Goal: Transaction & Acquisition: Purchase product/service

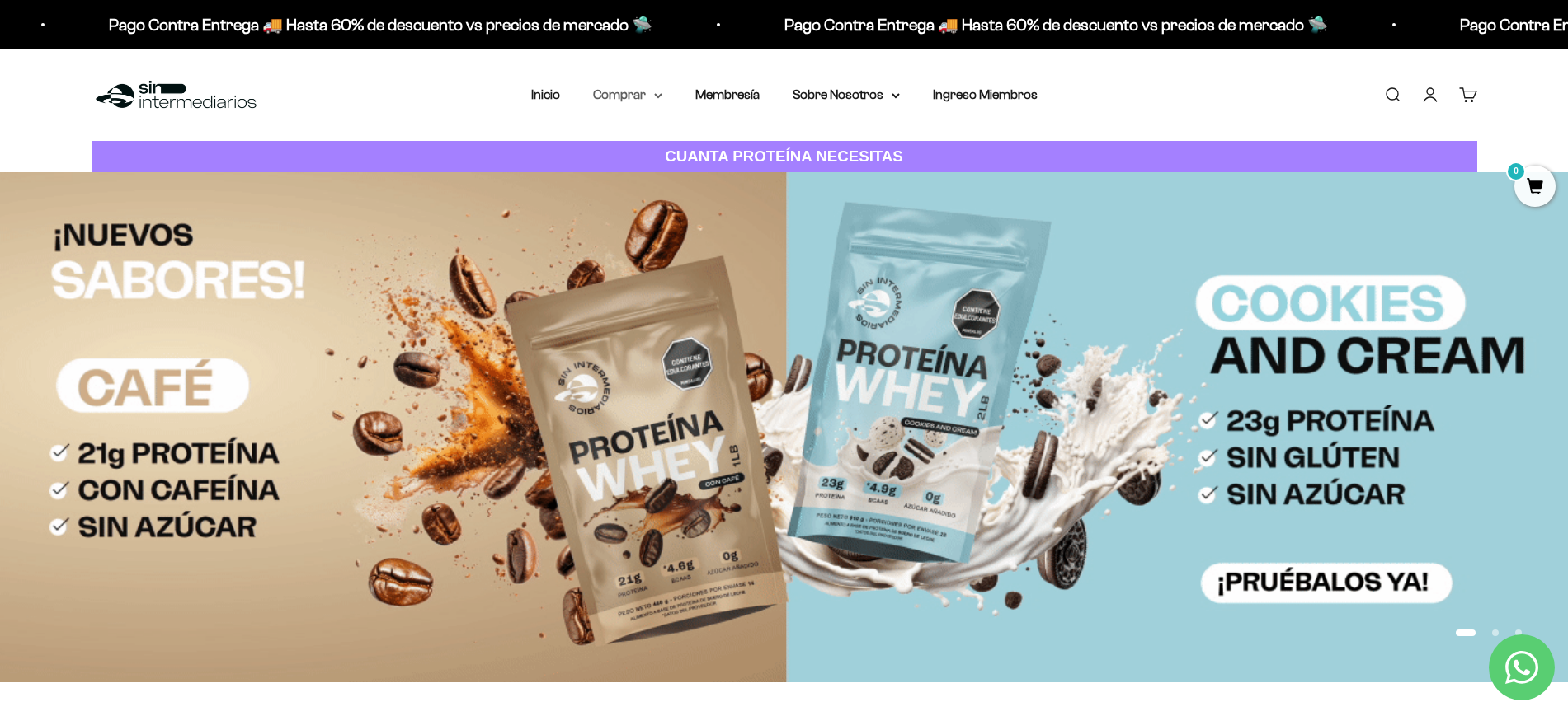
click at [611, 86] on summary "Comprar" at bounding box center [627, 95] width 69 height 22
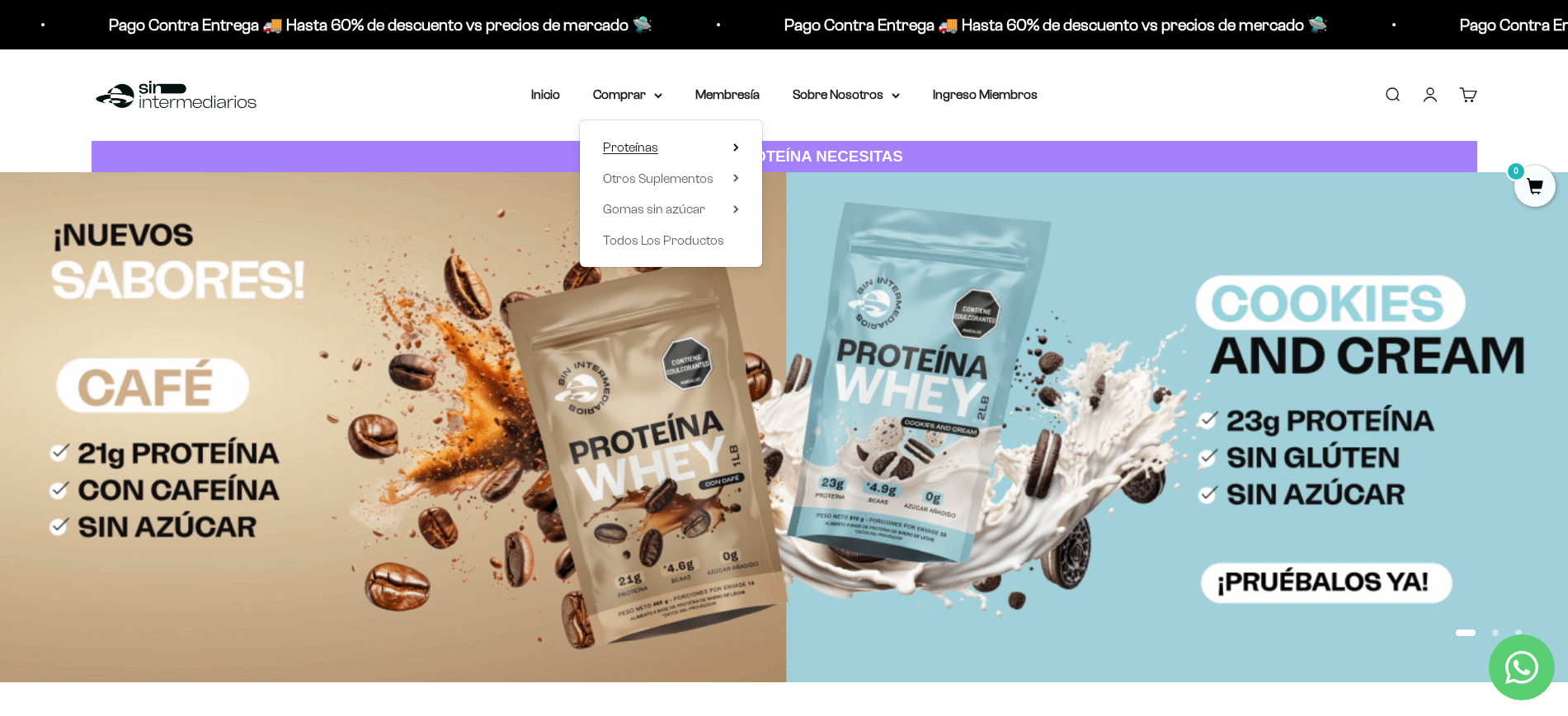
click at [688, 137] on summary "Proteínas" at bounding box center [671, 147] width 136 height 22
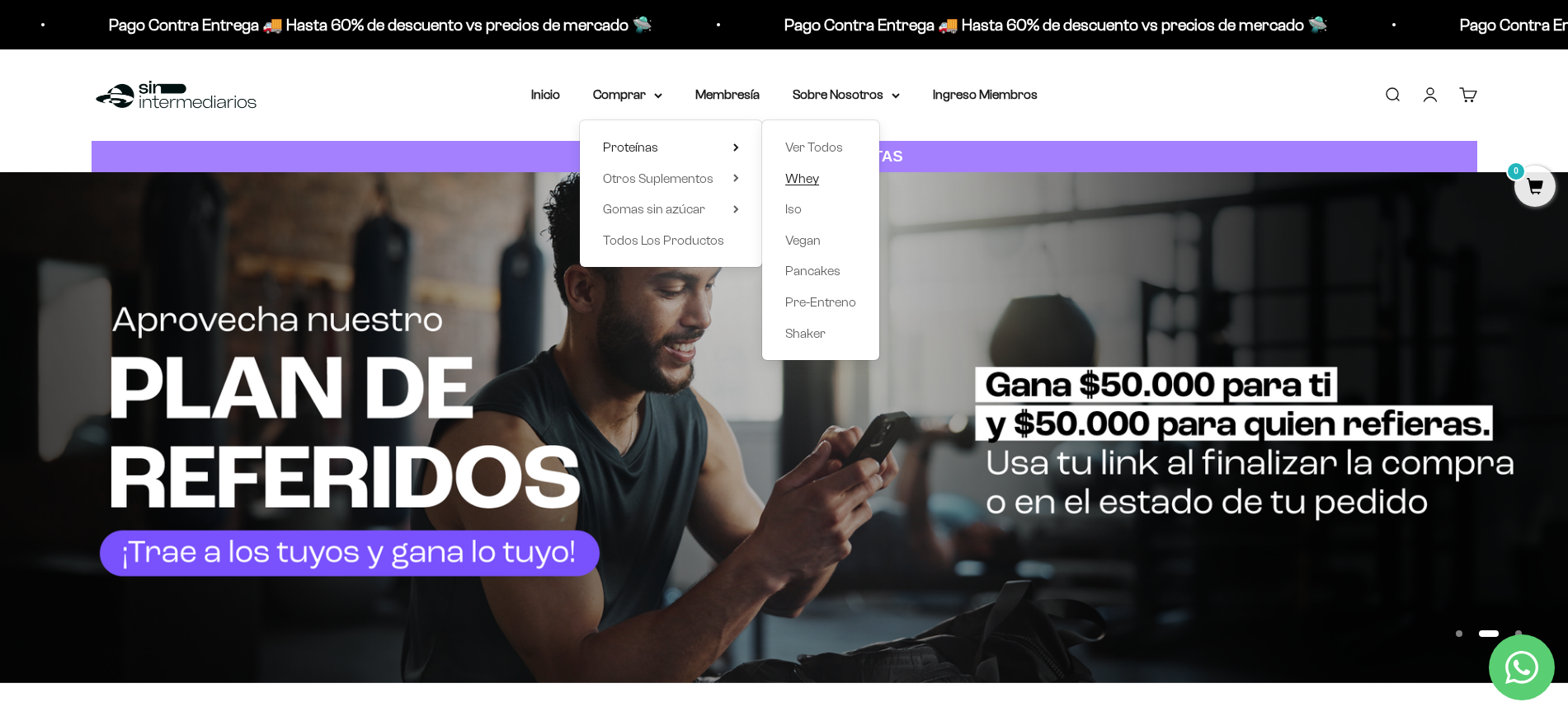
click at [814, 169] on span "Whey" at bounding box center [802, 179] width 34 height 22
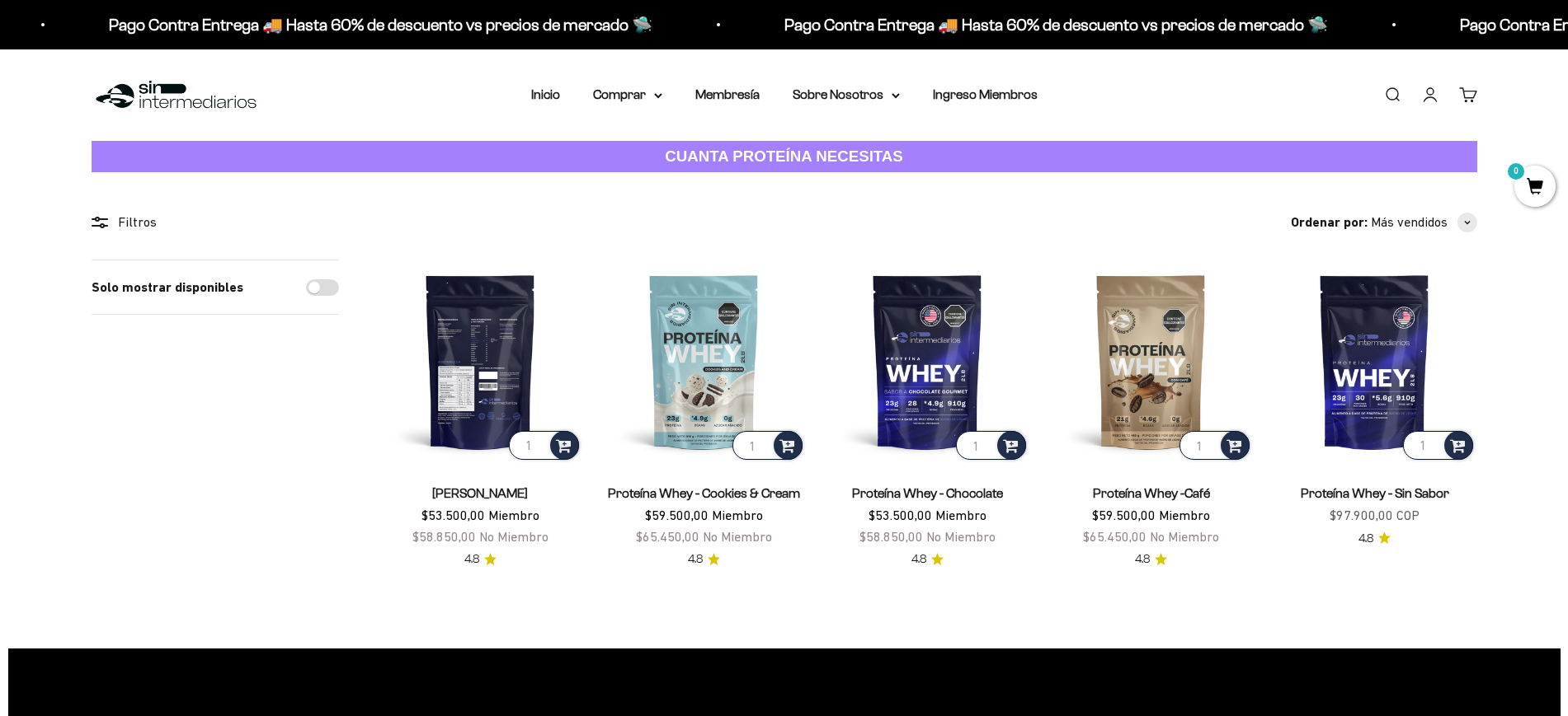
click at [445, 410] on img at bounding box center [480, 361] width 204 height 204
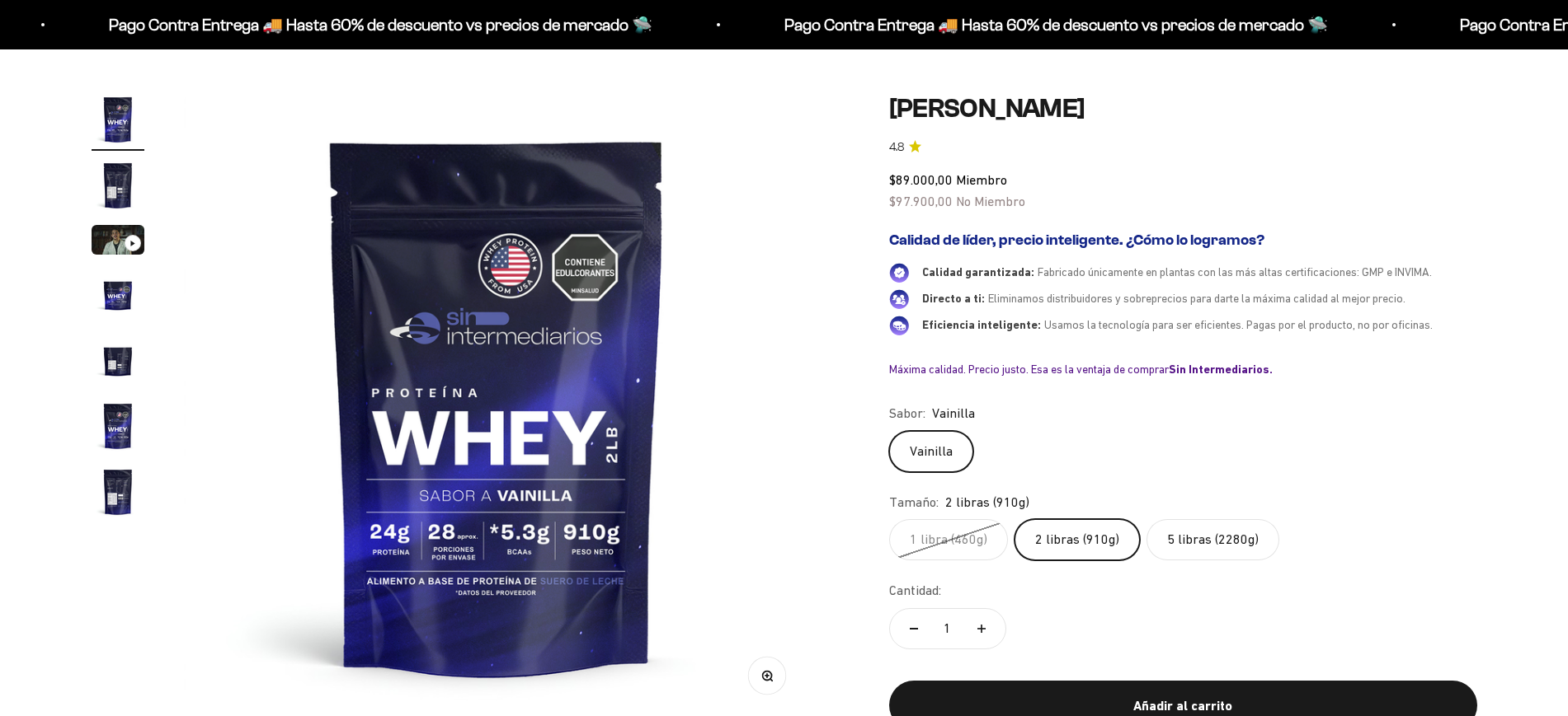
scroll to position [138, 0]
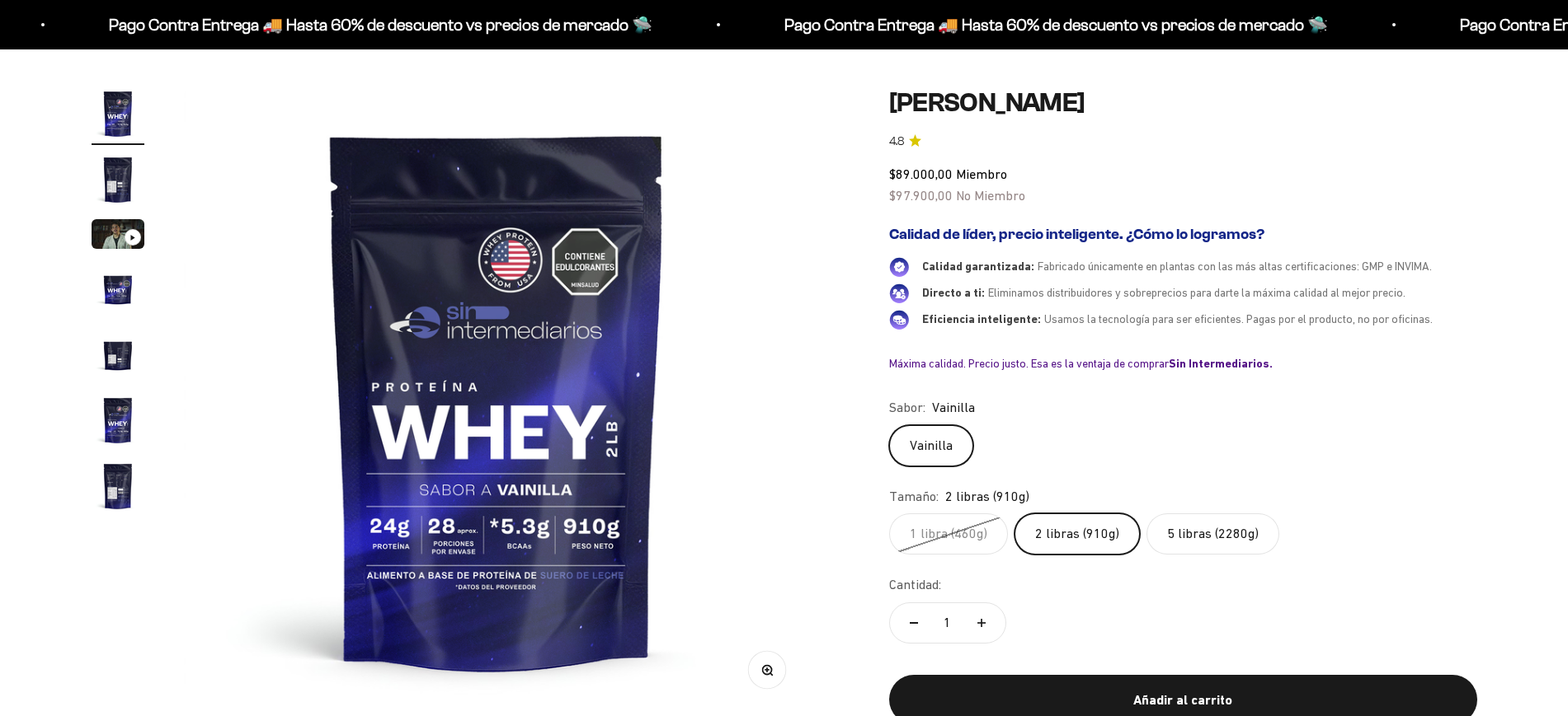
click at [1089, 539] on label "2 libras (910g)" at bounding box center [1077, 534] width 126 height 41
click at [889, 514] on input "2 libras (910g)" at bounding box center [888, 513] width 1 height 1
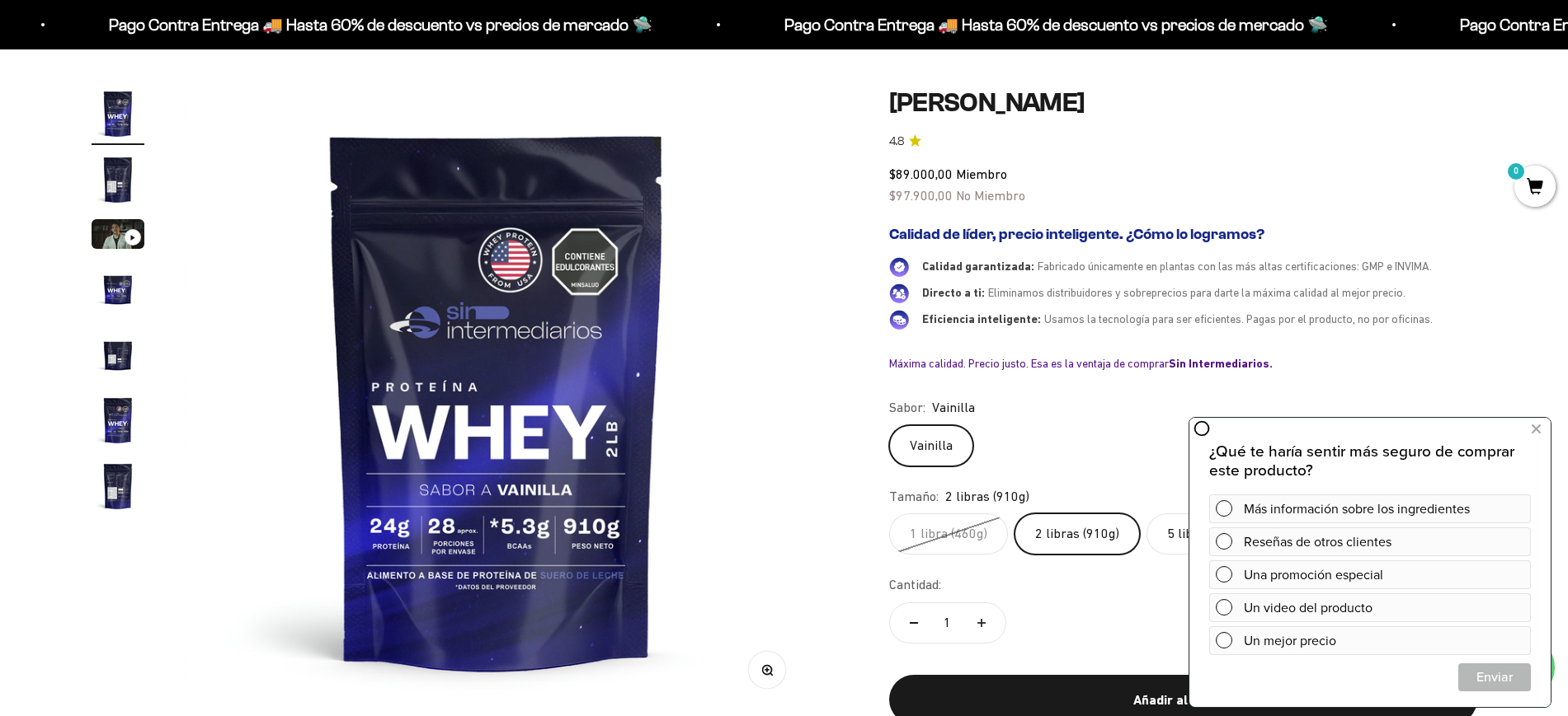
click at [716, 526] on img at bounding box center [497, 400] width 626 height 625
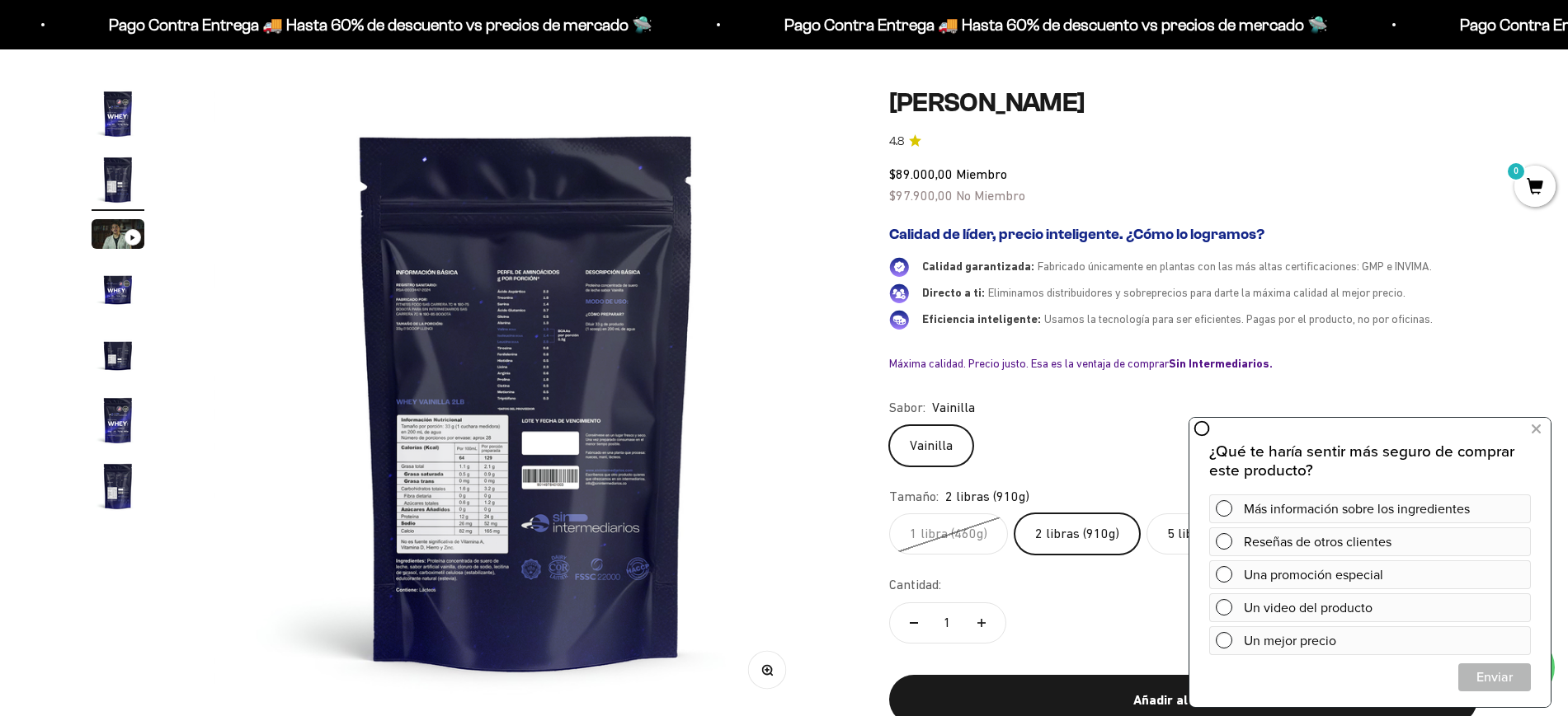
scroll to position [0, 646]
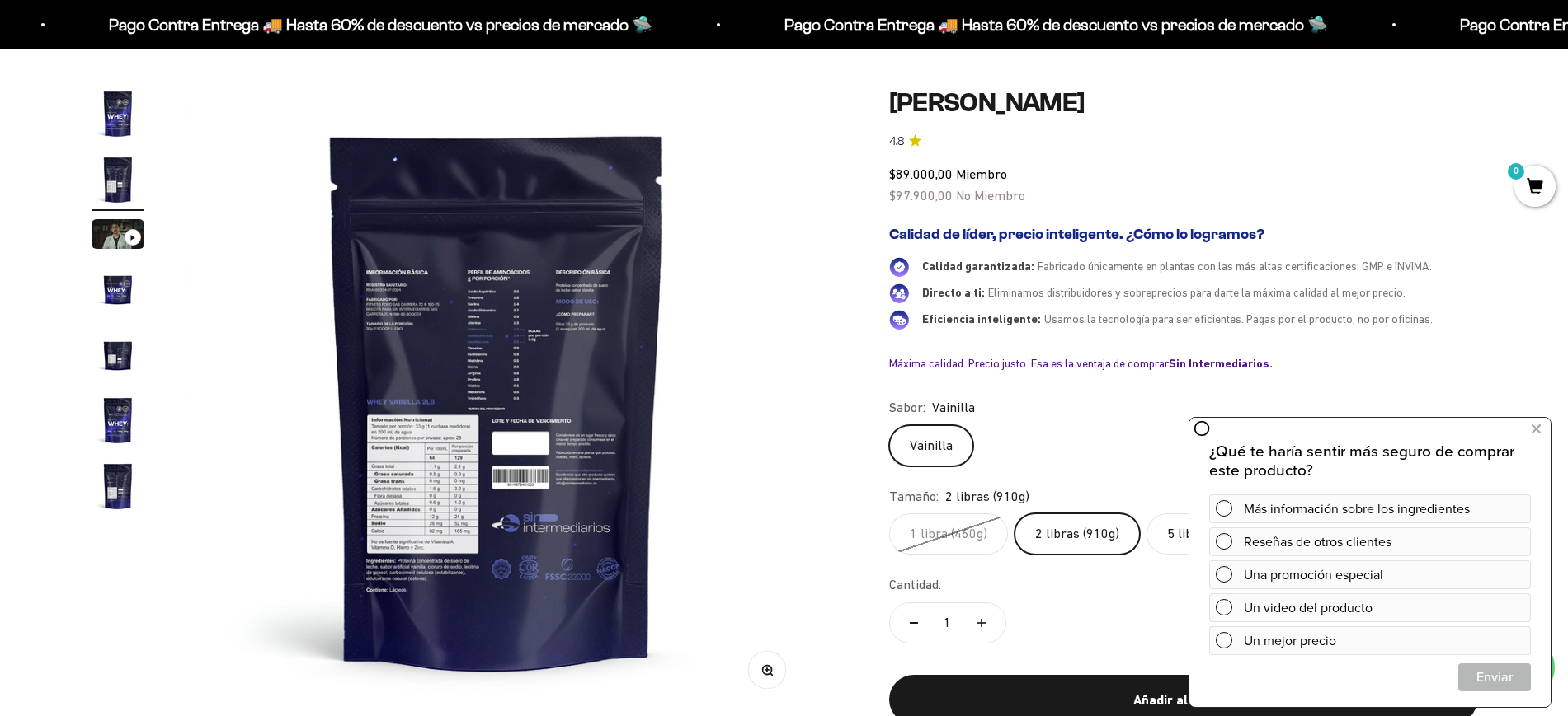
click at [1298, 201] on div "$89.000,00 Miembro $97.900,00 No Miembro" at bounding box center [1183, 185] width 588 height 42
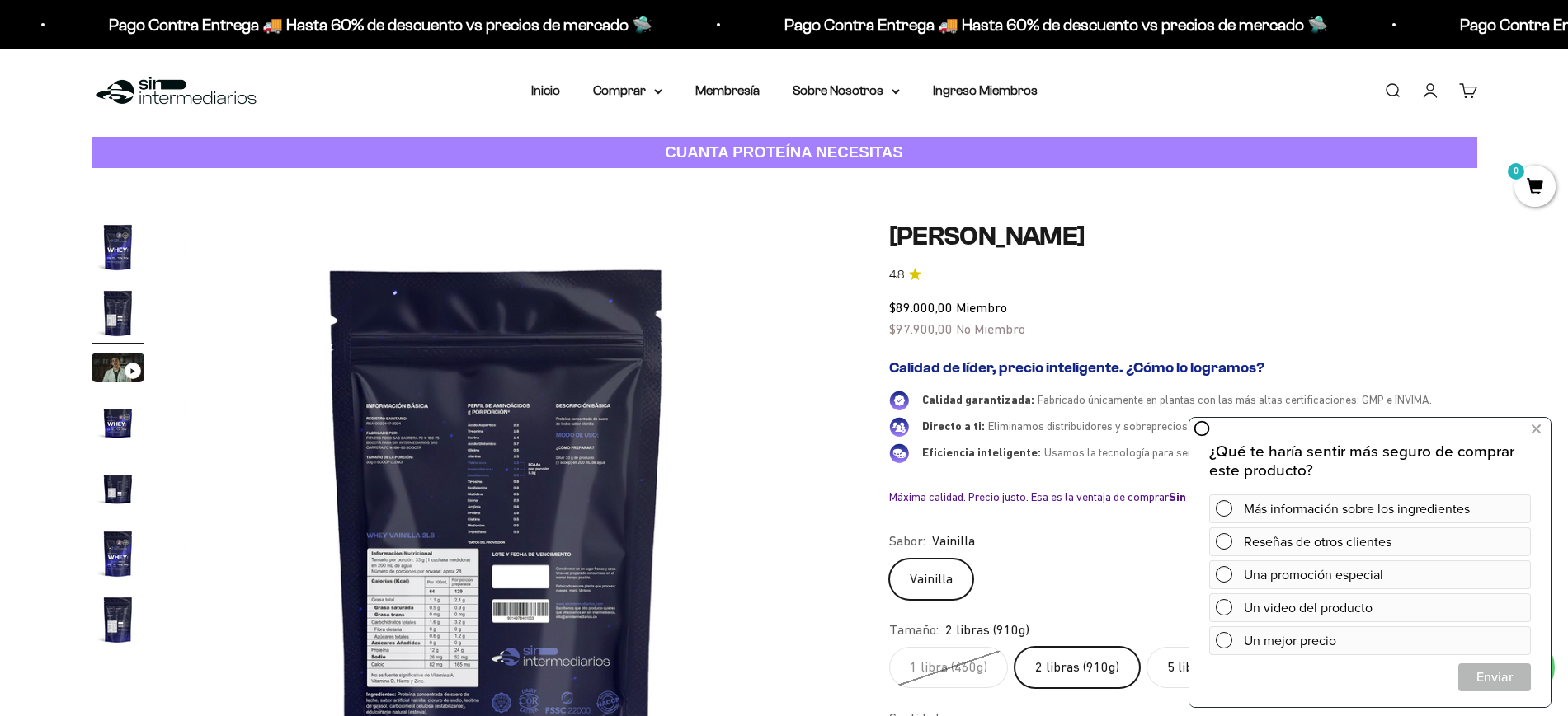
scroll to position [0, 0]
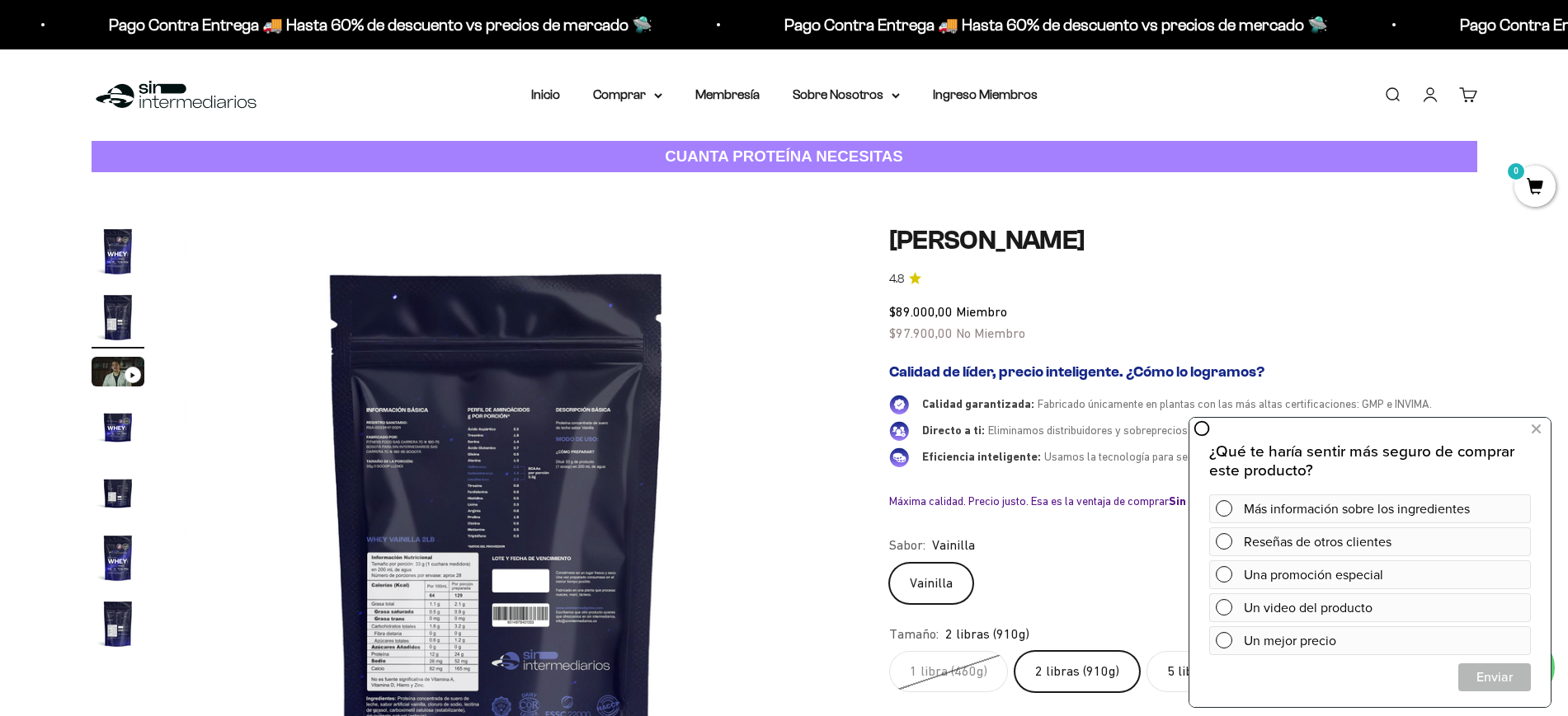
drag, startPoint x: 893, startPoint y: 181, endPoint x: 876, endPoint y: 177, distance: 17.5
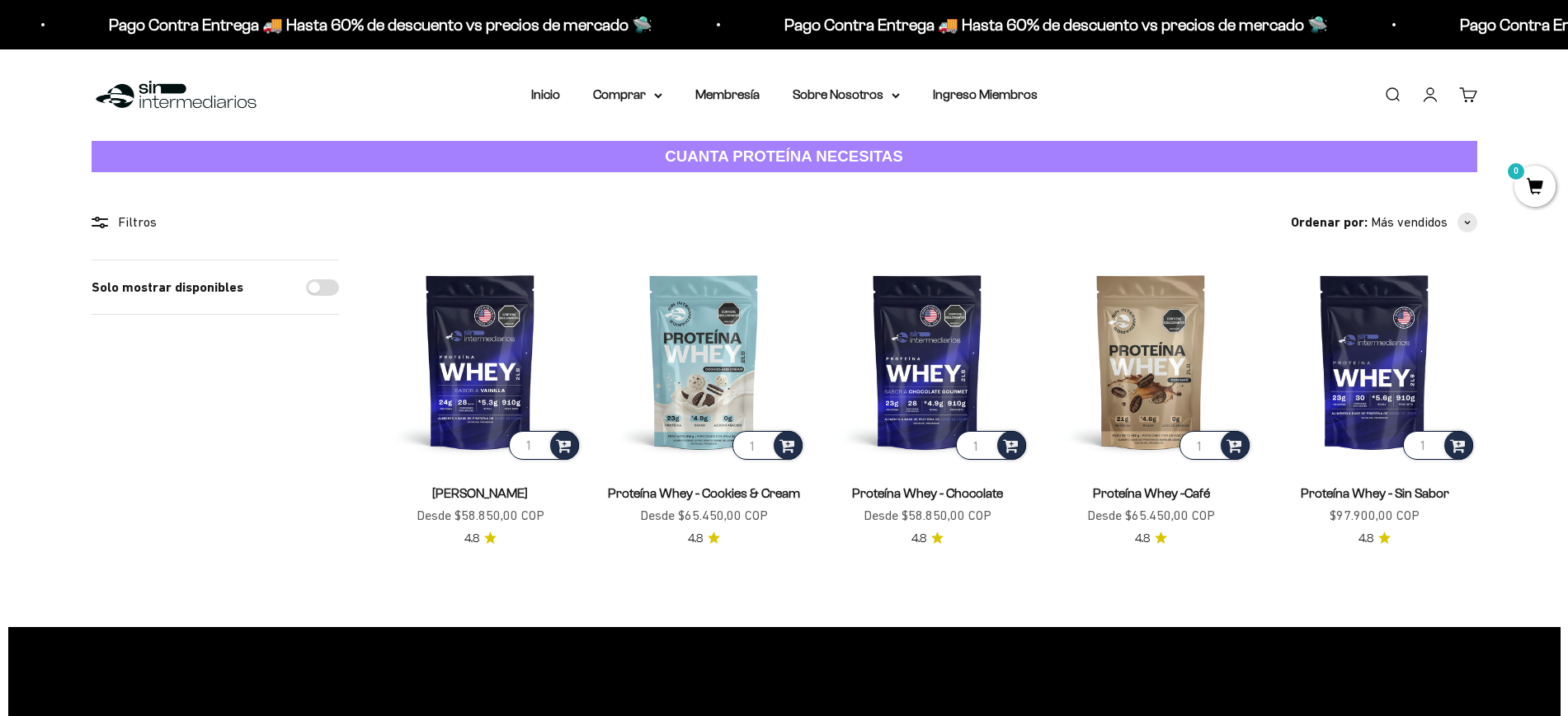
click at [1432, 89] on link "Iniciar sesión" at bounding box center [1430, 94] width 18 height 18
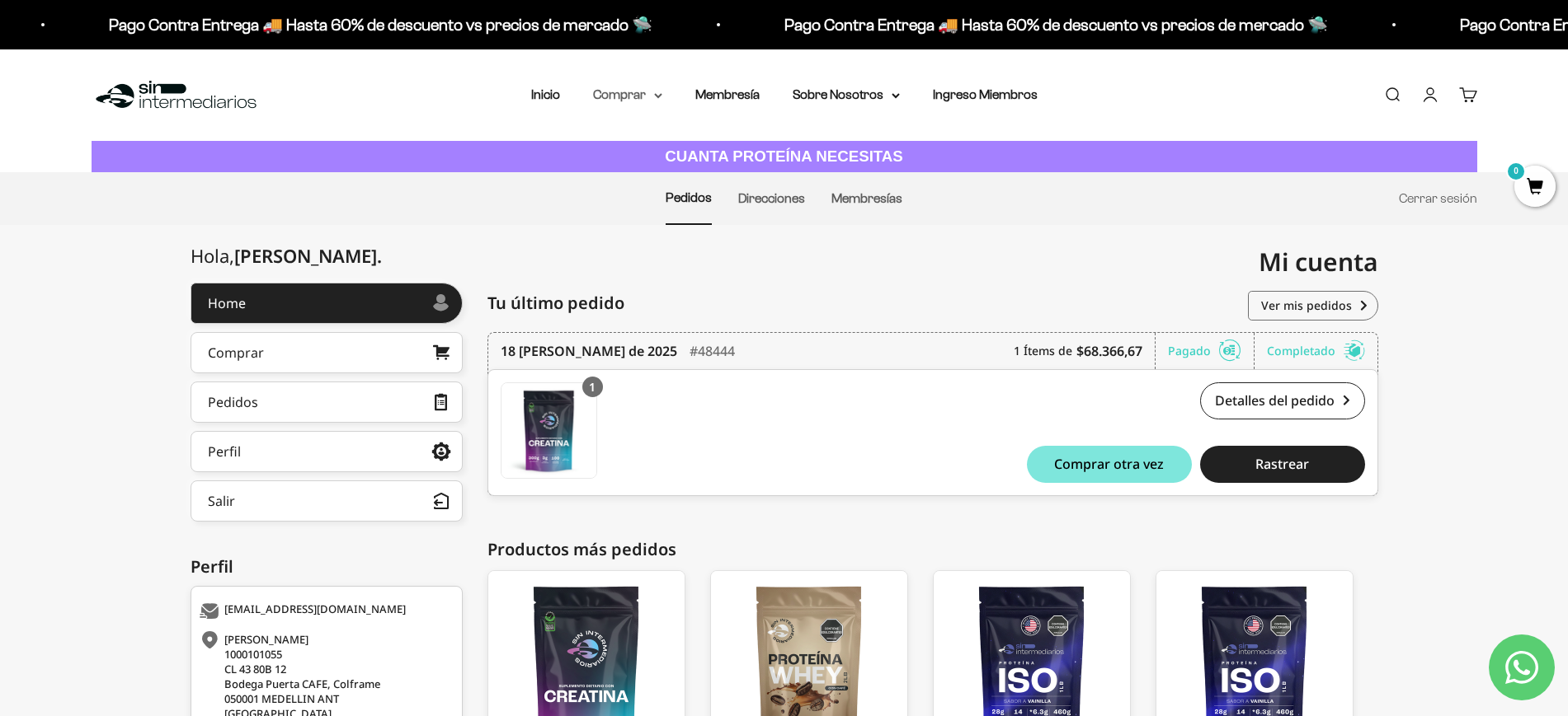
click at [608, 96] on summary "Comprar" at bounding box center [627, 95] width 69 height 22
click at [639, 142] on span "Proteínas" at bounding box center [630, 147] width 55 height 14
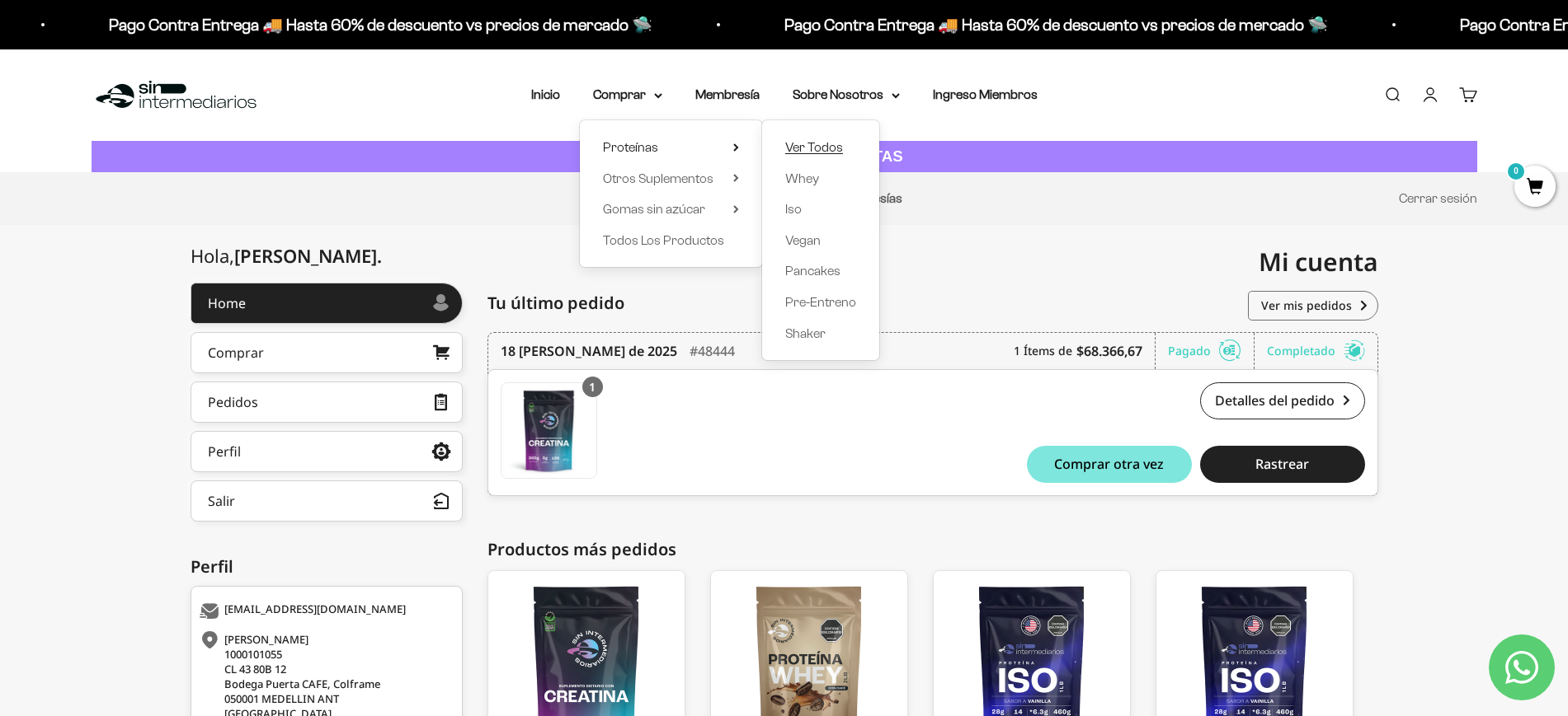
click at [823, 146] on span "Ver Todos" at bounding box center [814, 147] width 58 height 14
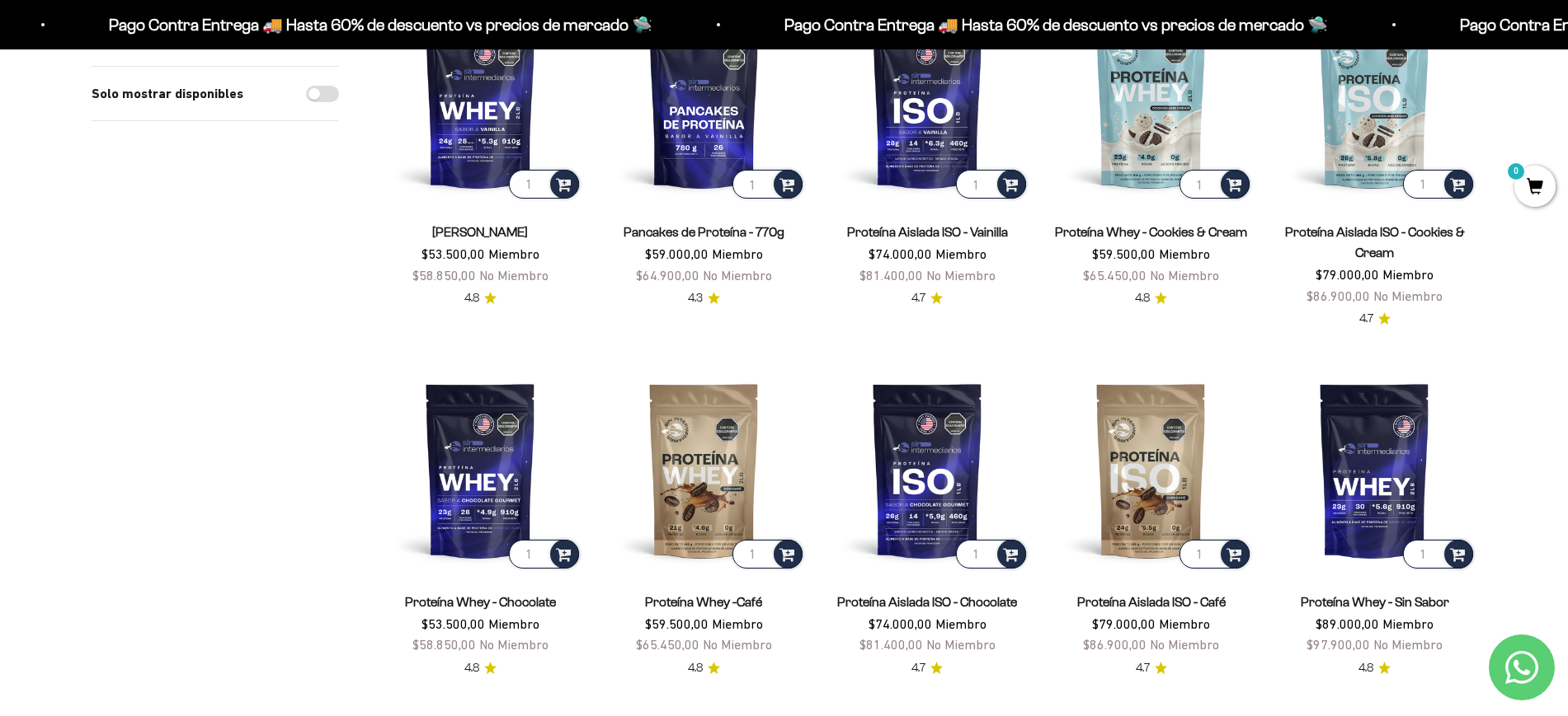
scroll to position [274, 0]
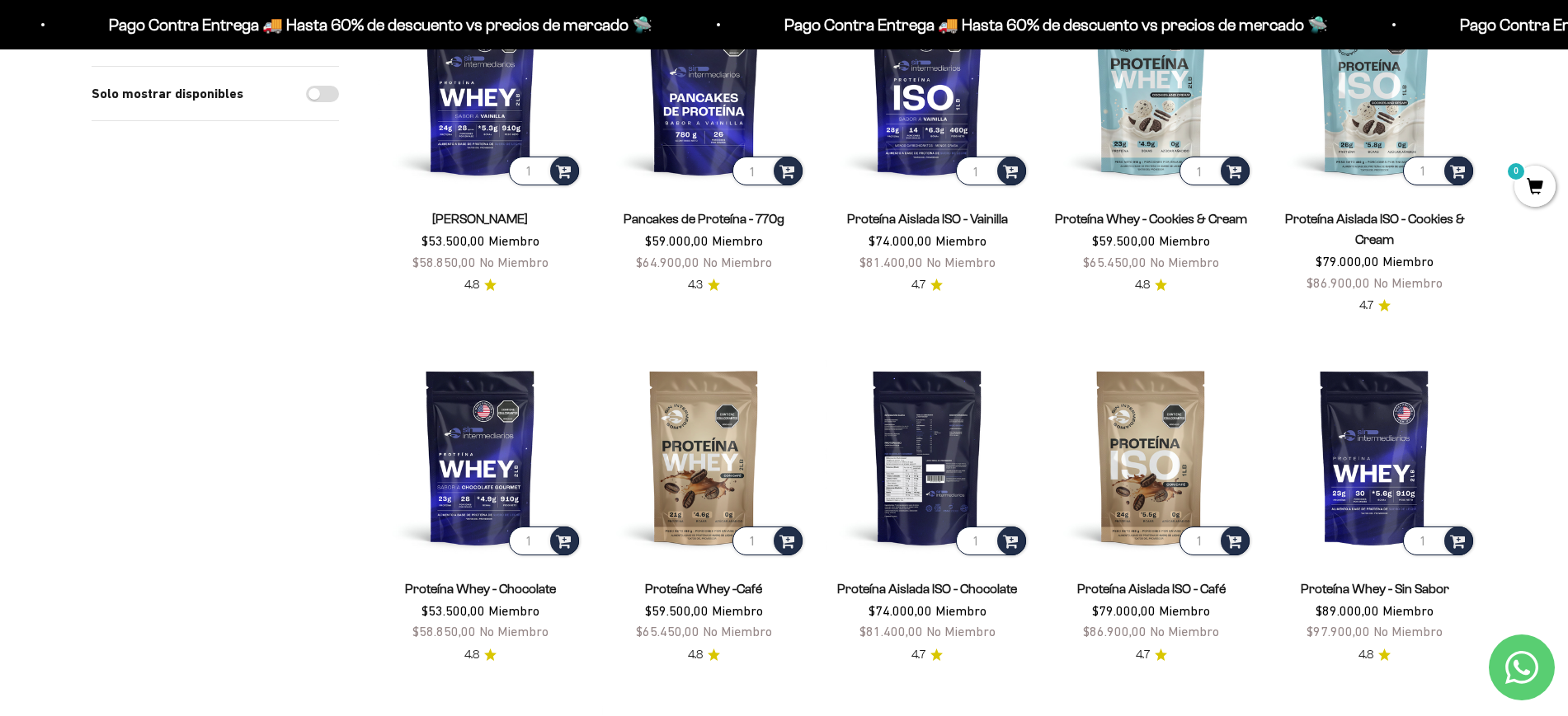
click at [907, 391] on img at bounding box center [927, 457] width 204 height 204
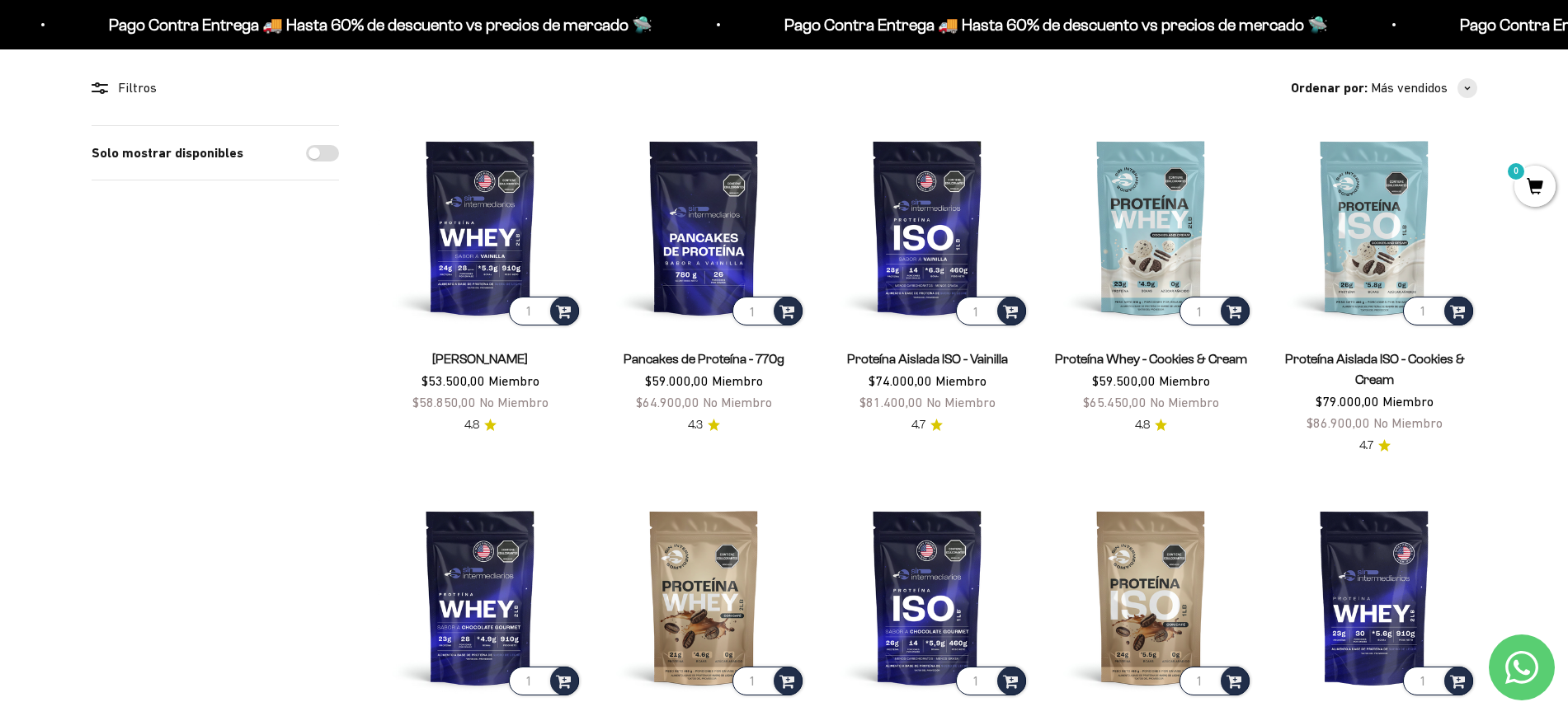
scroll to position [138, 0]
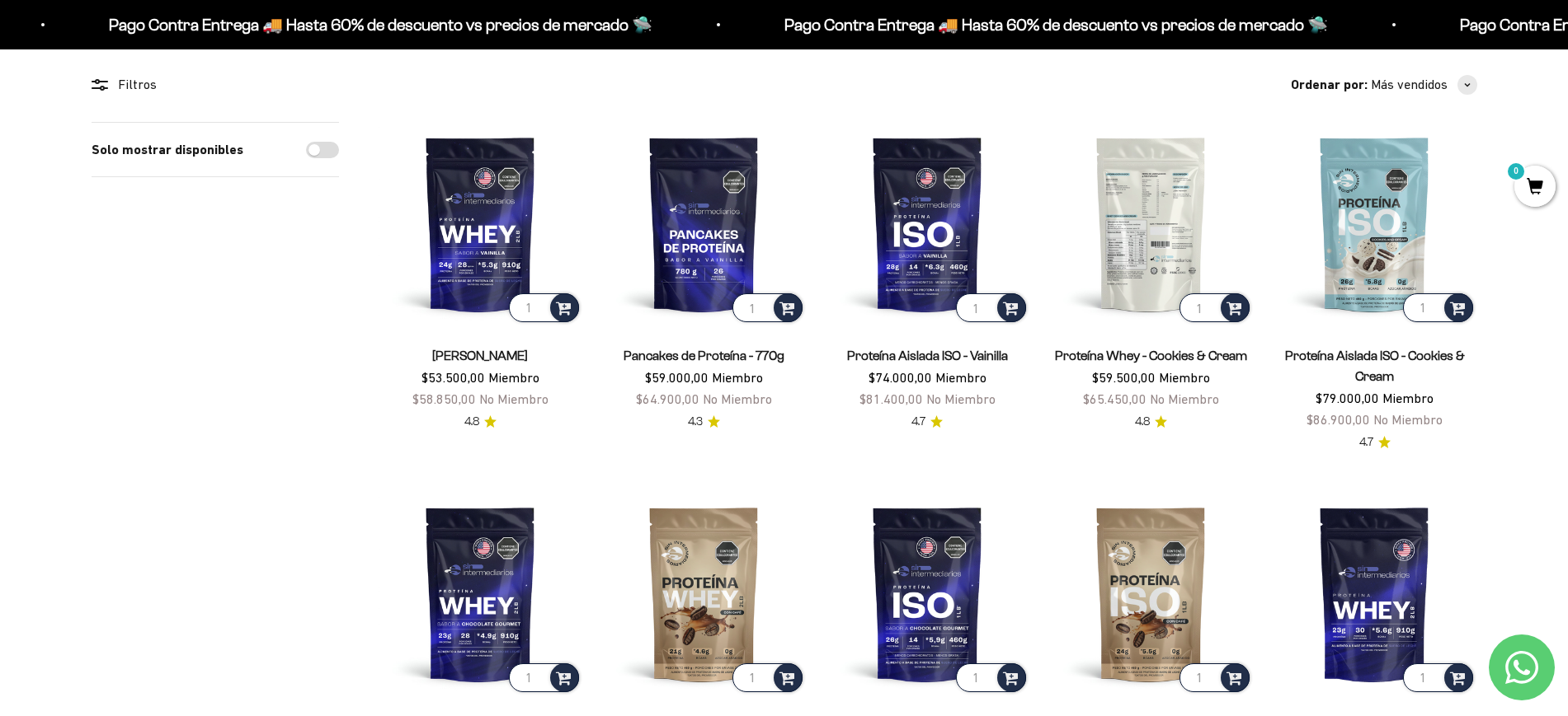
click at [1133, 220] on img at bounding box center [1151, 224] width 204 height 204
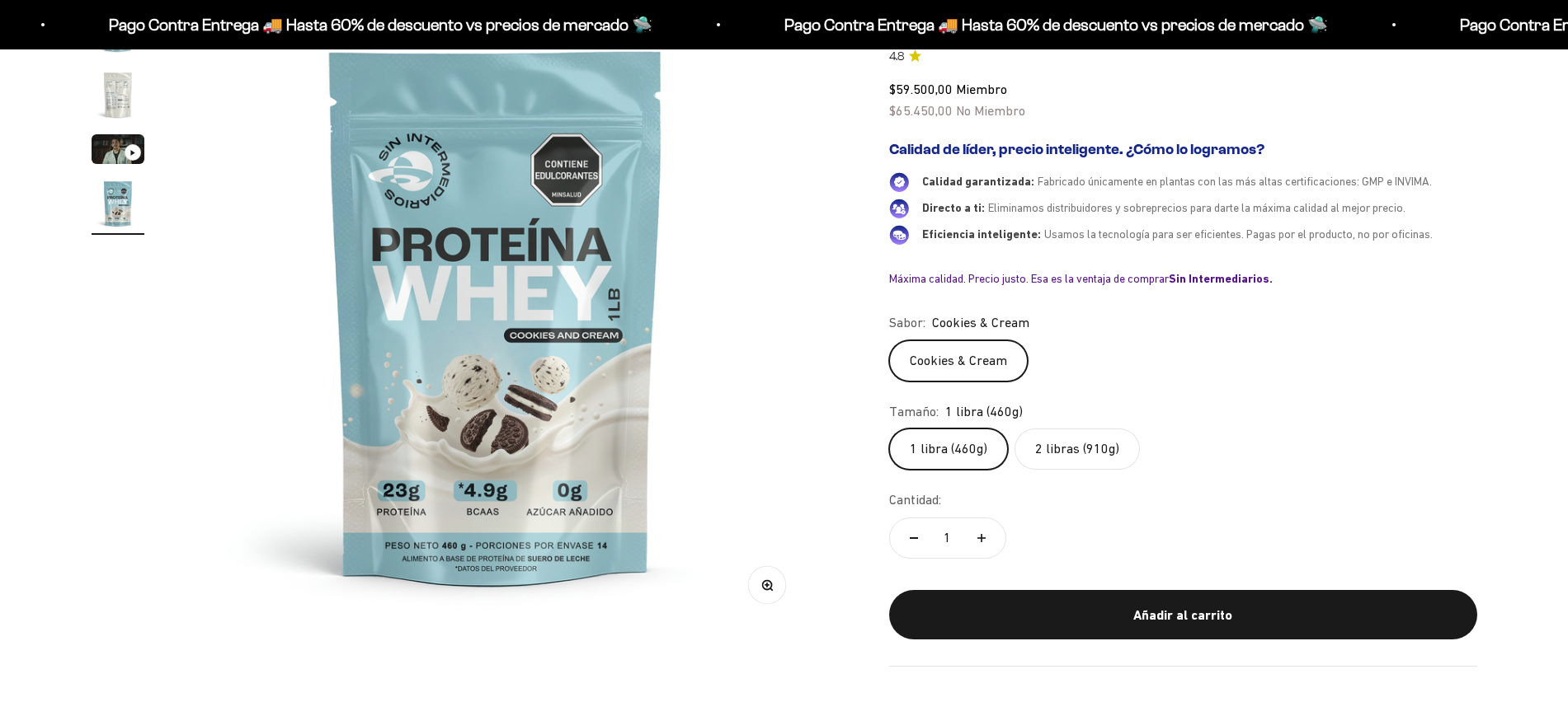
scroll to position [274, 0]
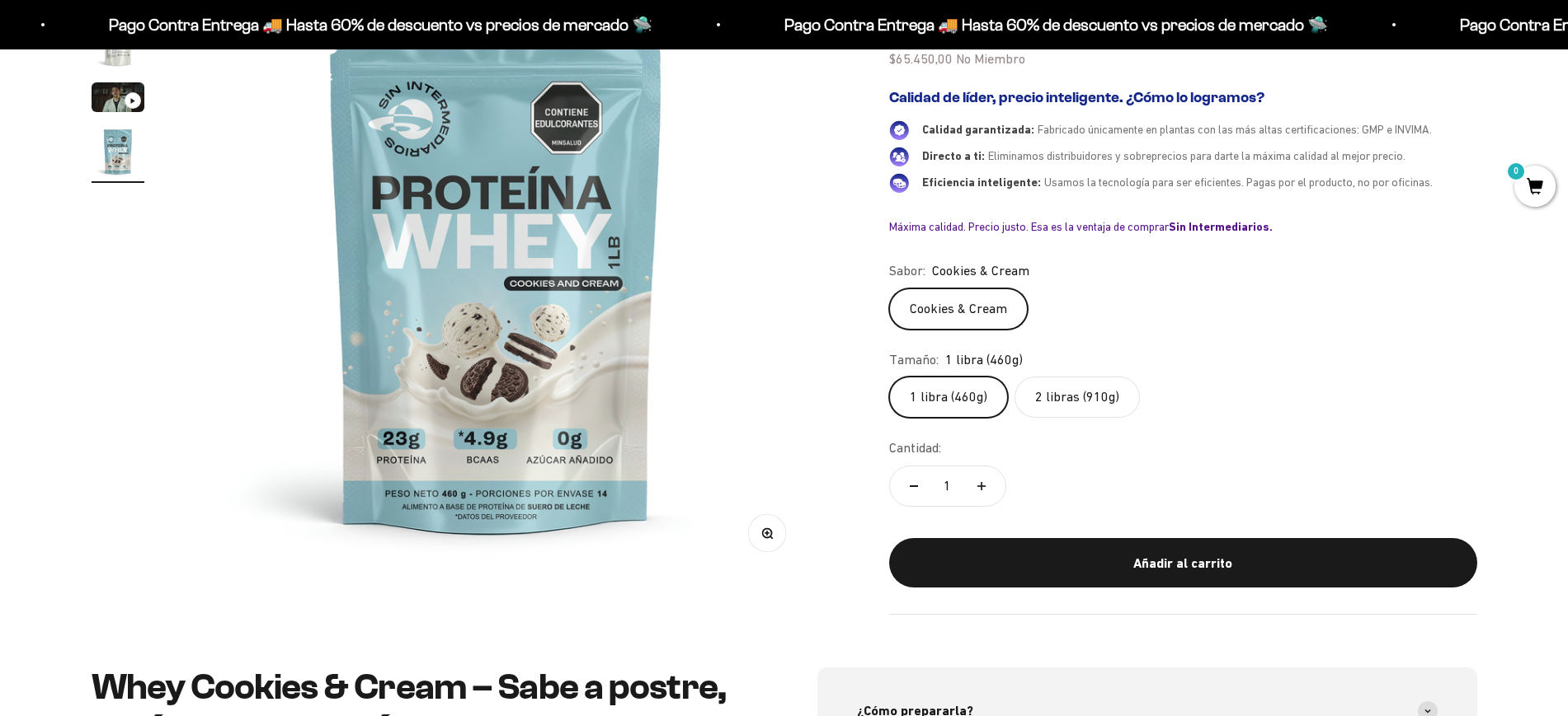
click at [1074, 434] on safe-sticky "Proteína Whey - Cookies & Cream 4.8 $59.500,00 Miembro $65.450,00 No Miembro Ca…" at bounding box center [1183, 282] width 588 height 665
click at [1069, 411] on label "2 libras (910g)" at bounding box center [1077, 397] width 126 height 41
click at [889, 377] on input "2 libras (910g)" at bounding box center [888, 376] width 1 height 1
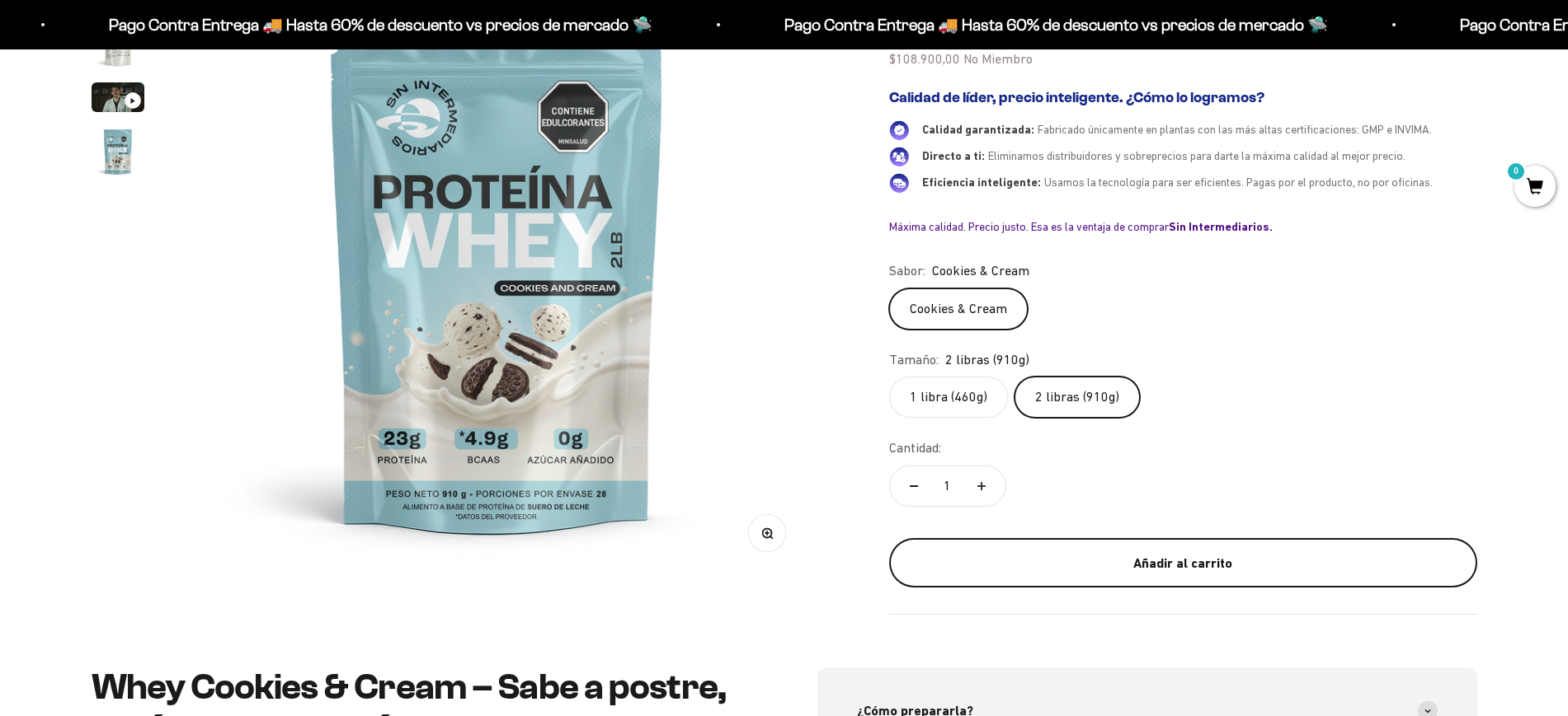
click at [1182, 542] on button "Añadir al carrito" at bounding box center [1183, 563] width 588 height 50
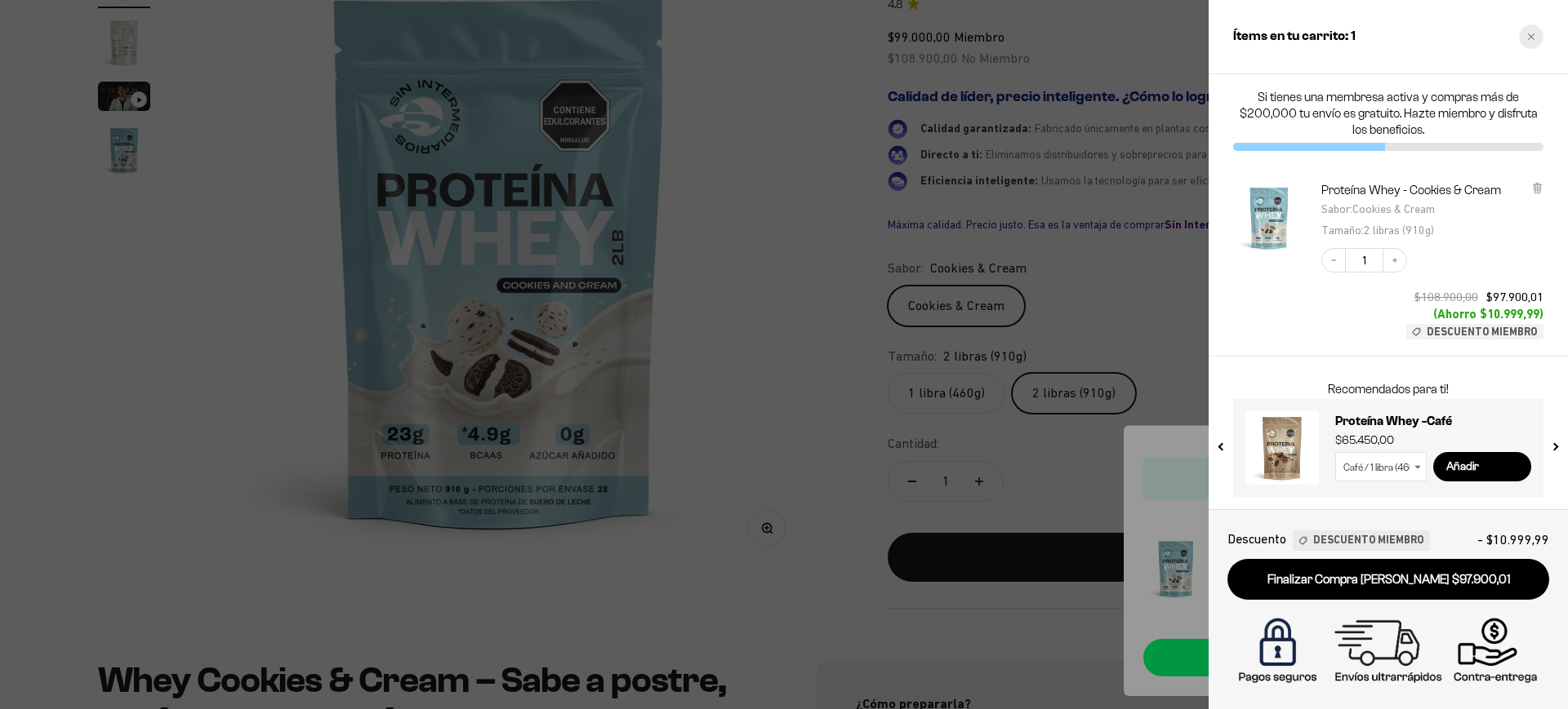
click at [1539, 28] on div "Close cart" at bounding box center [1531, 36] width 24 height 24
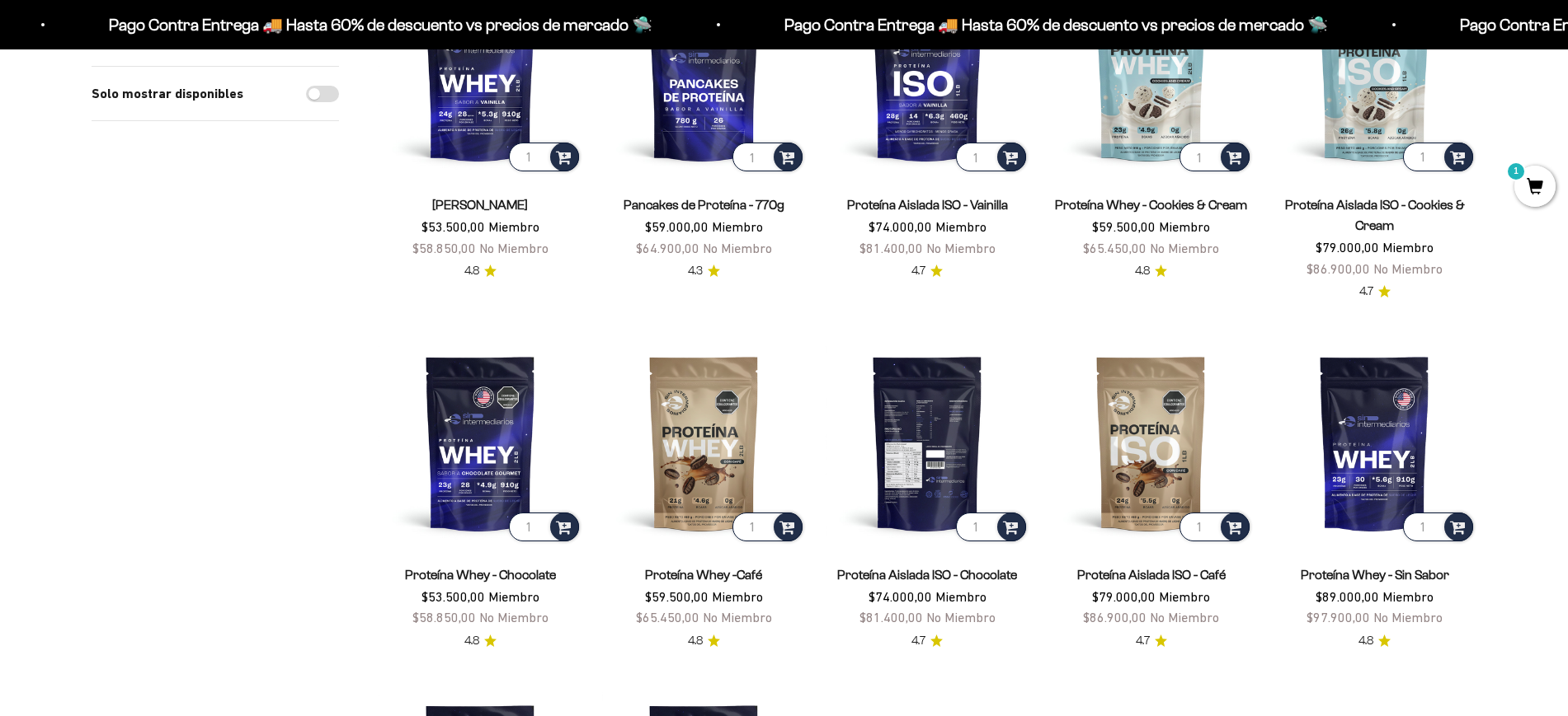
scroll to position [412, 0]
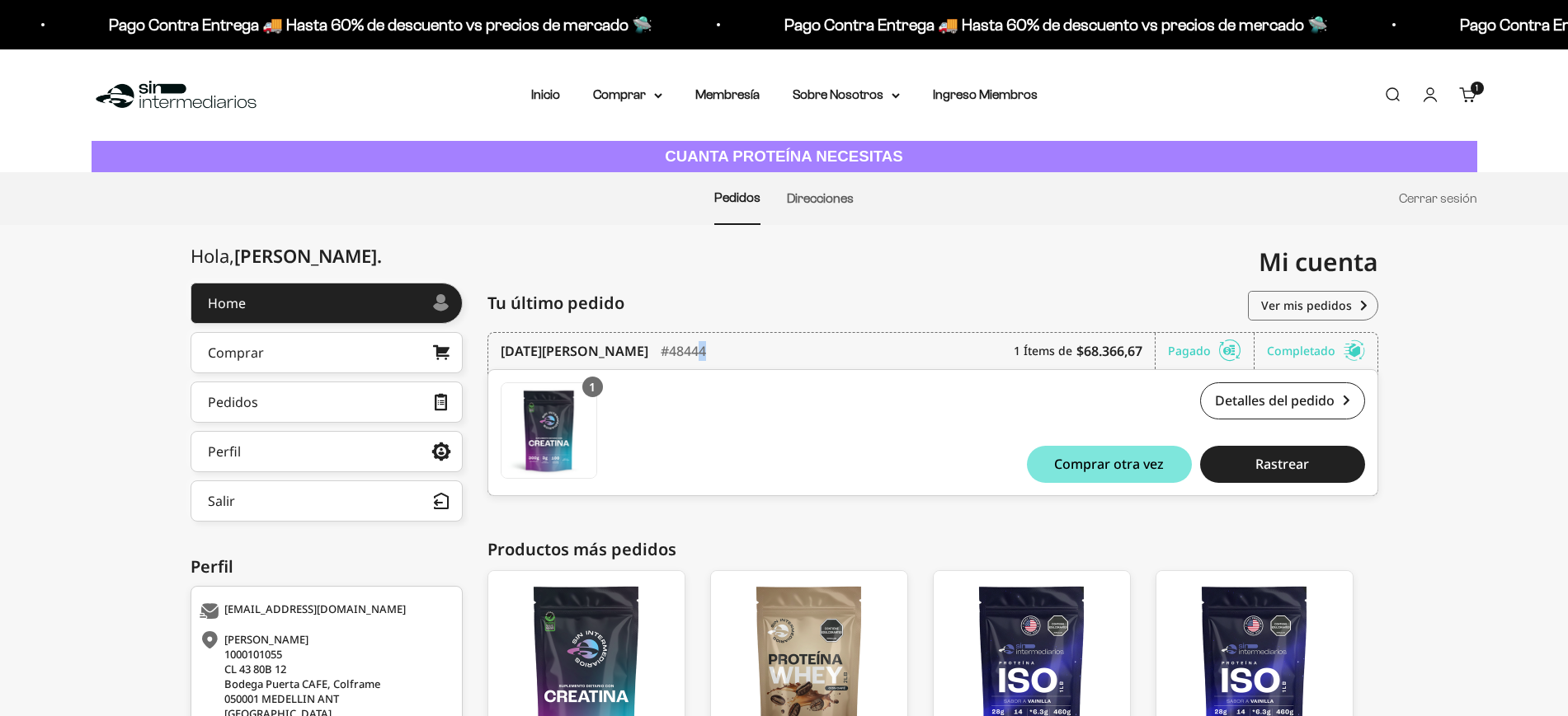
click at [826, 341] on main "Home Comprar Pedidos Perfil Salir Mi cuenta Home > Mi cuenta > Home Mi cuenta j…" at bounding box center [784, 561] width 1568 height 672
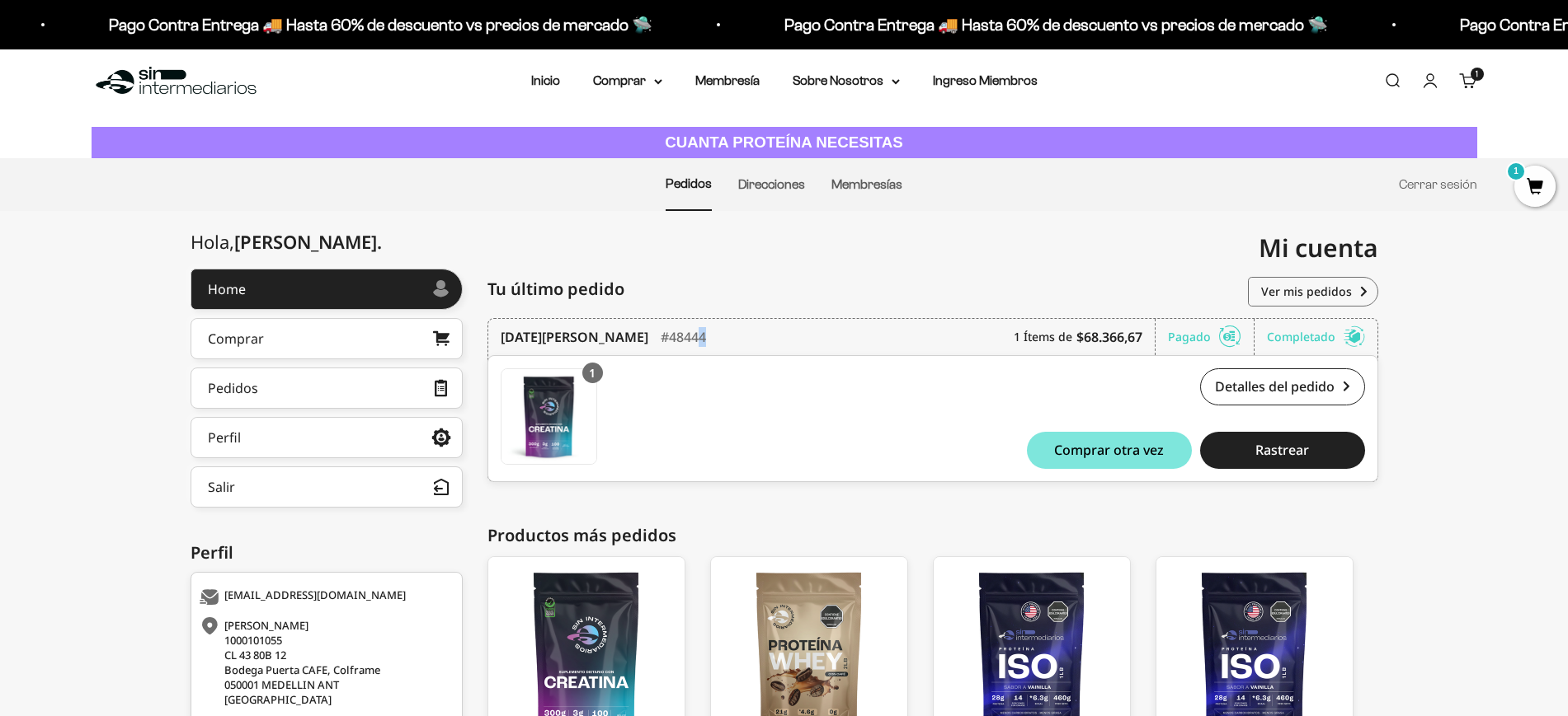
scroll to position [181, 0]
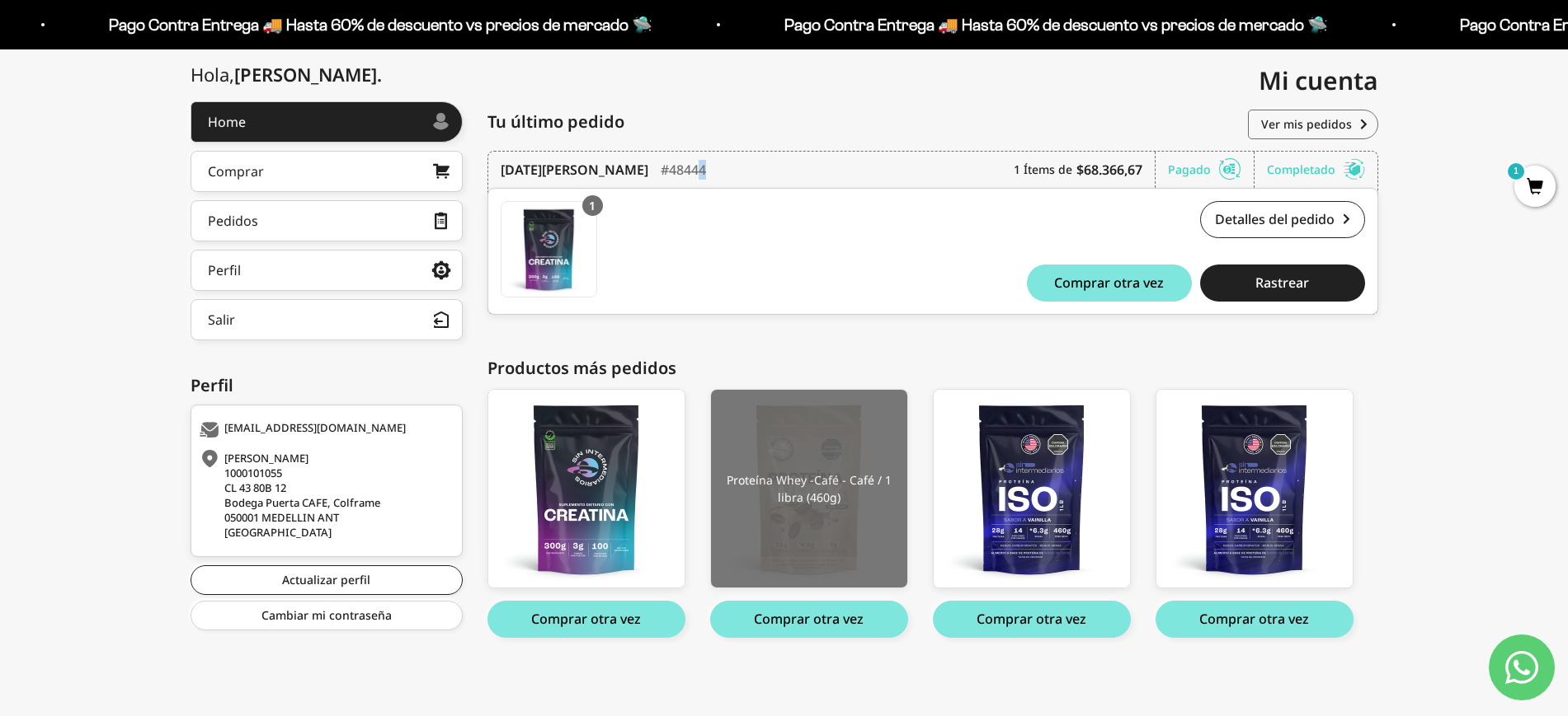
click at [818, 469] on img at bounding box center [809, 489] width 196 height 198
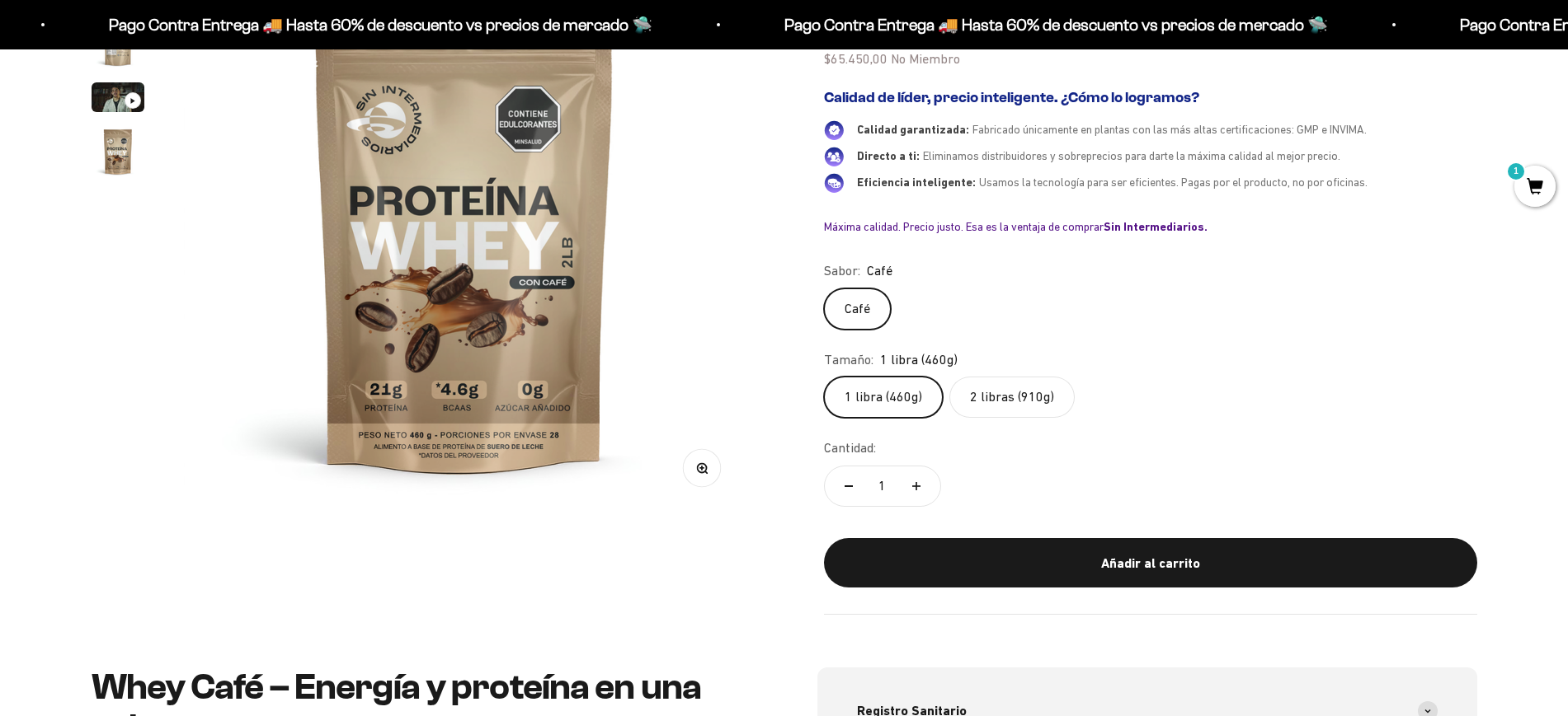
click at [1016, 428] on safe-sticky "Proteína Whey -Café 4.8 $59.500,00 Miembro $65.450,00 No Miembro Calidad de líd…" at bounding box center [1151, 282] width 654 height 665
click at [1015, 404] on label "2 libras (910g)" at bounding box center [1012, 397] width 126 height 41
click at [824, 377] on input "2 libras (910g)" at bounding box center [824, 376] width 1 height 1
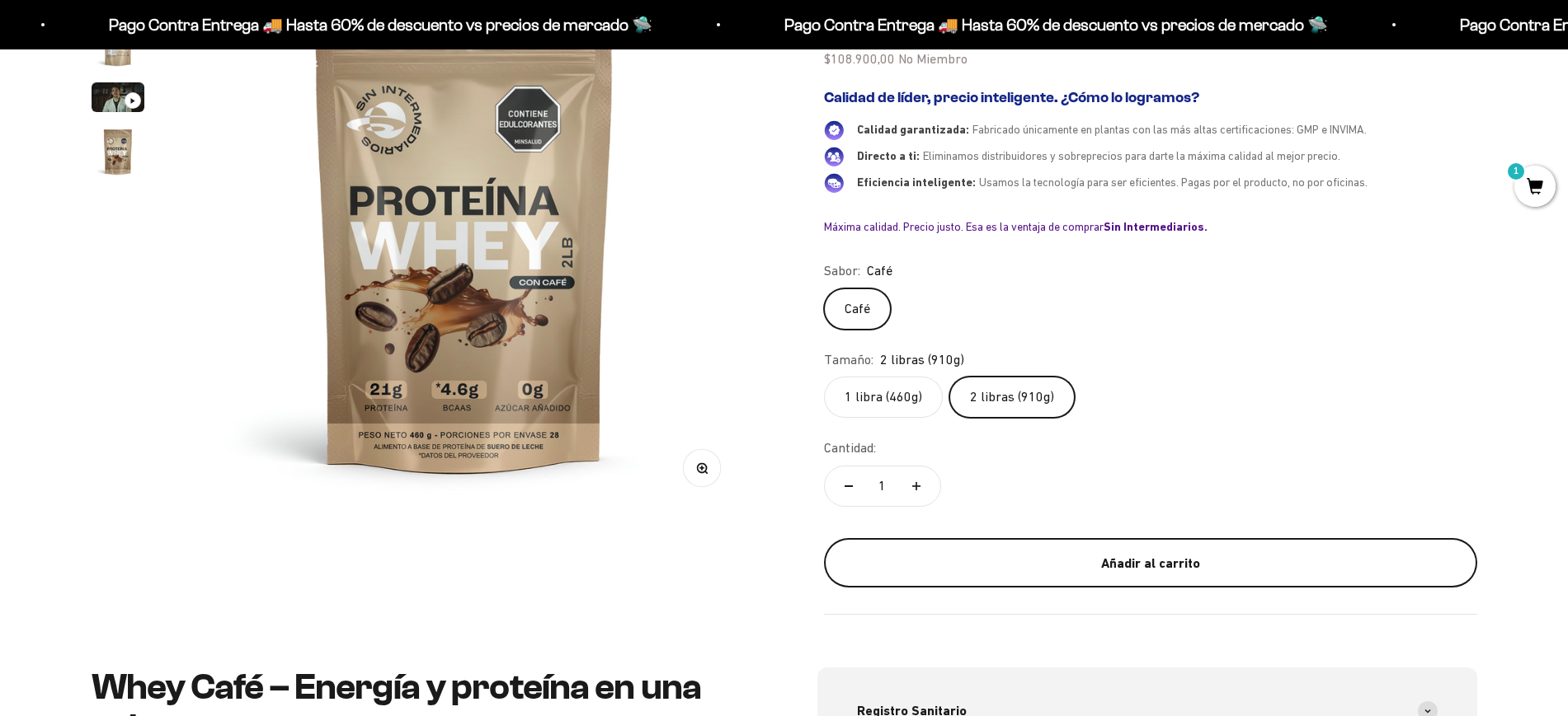
click at [1056, 582] on button "Añadir al carrito" at bounding box center [1151, 563] width 654 height 50
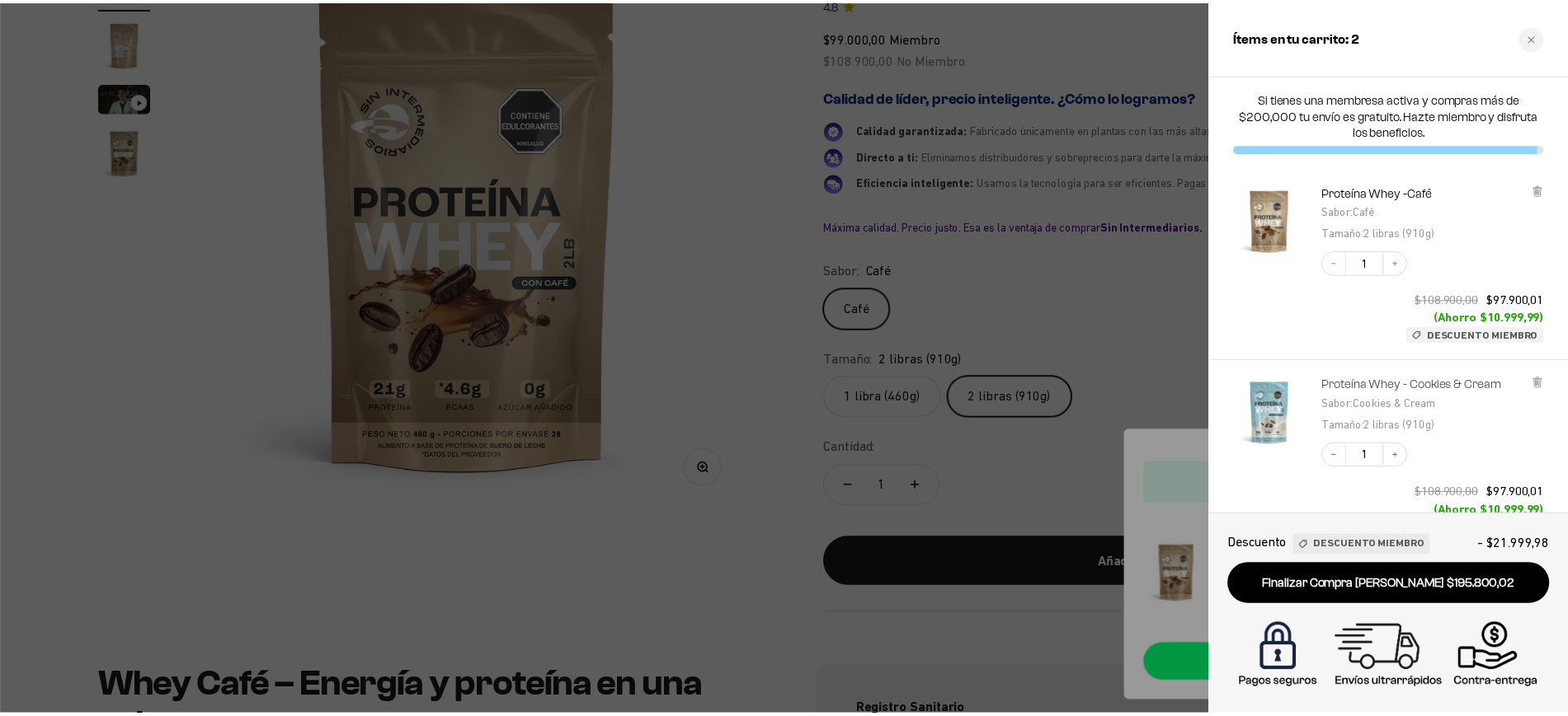
scroll to position [138, 0]
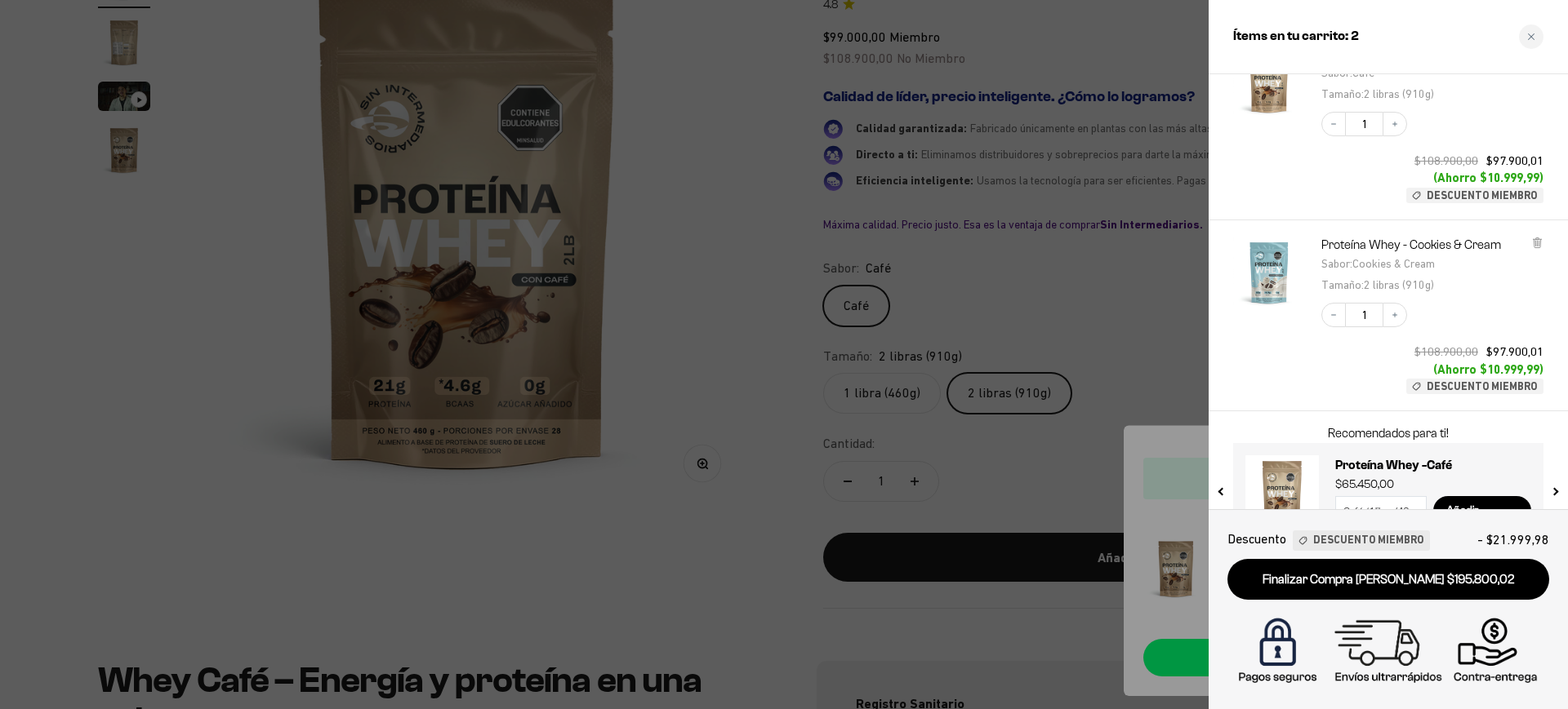
click at [1076, 299] on div at bounding box center [784, 354] width 1568 height 709
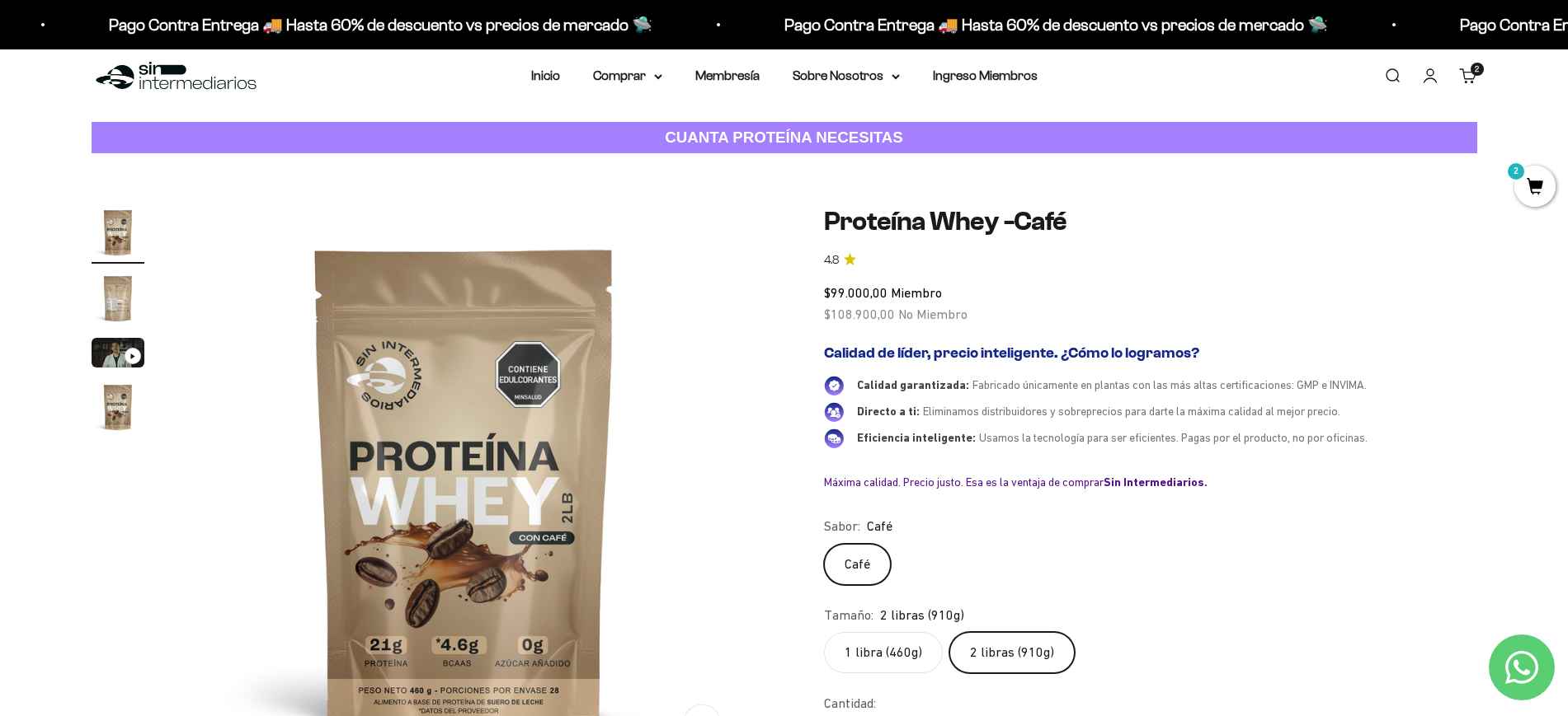
scroll to position [0, 0]
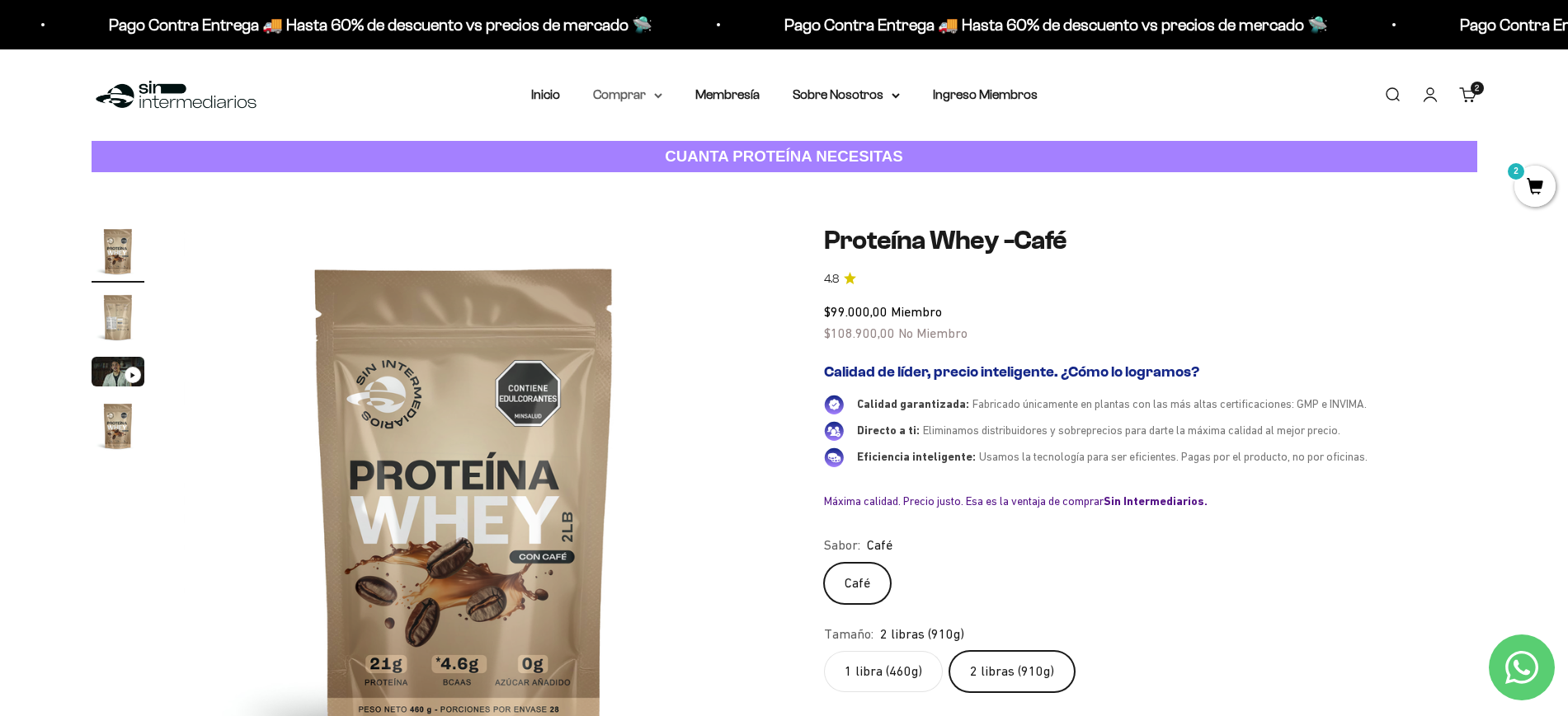
click at [651, 91] on summary "Comprar" at bounding box center [627, 95] width 69 height 22
click at [682, 186] on span "Otros Suplementos" at bounding box center [658, 179] width 111 height 22
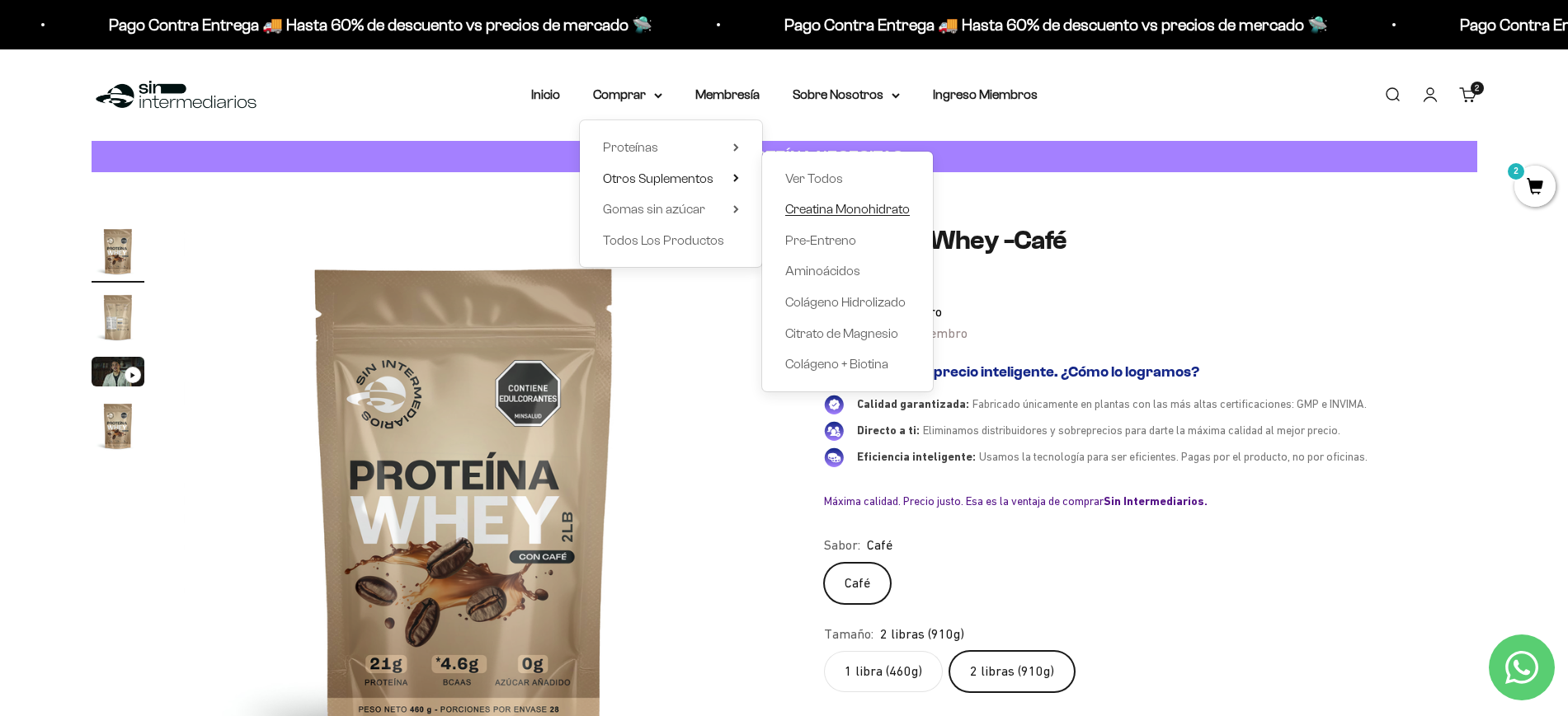
click at [853, 207] on span "Creatina Monohidrato" at bounding box center [847, 209] width 125 height 14
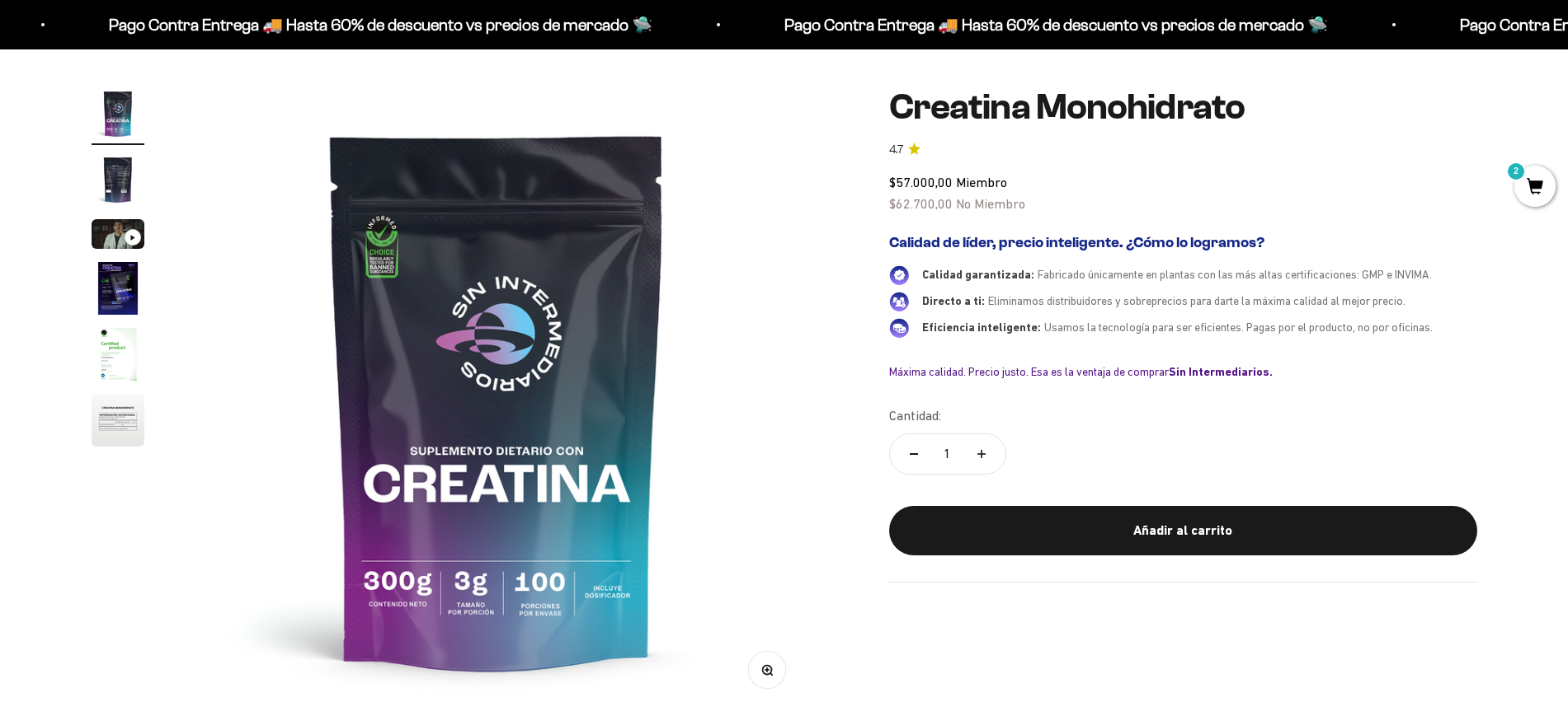
click at [981, 448] on button "Aumentar cantidad" at bounding box center [981, 454] width 48 height 39
type input "2"
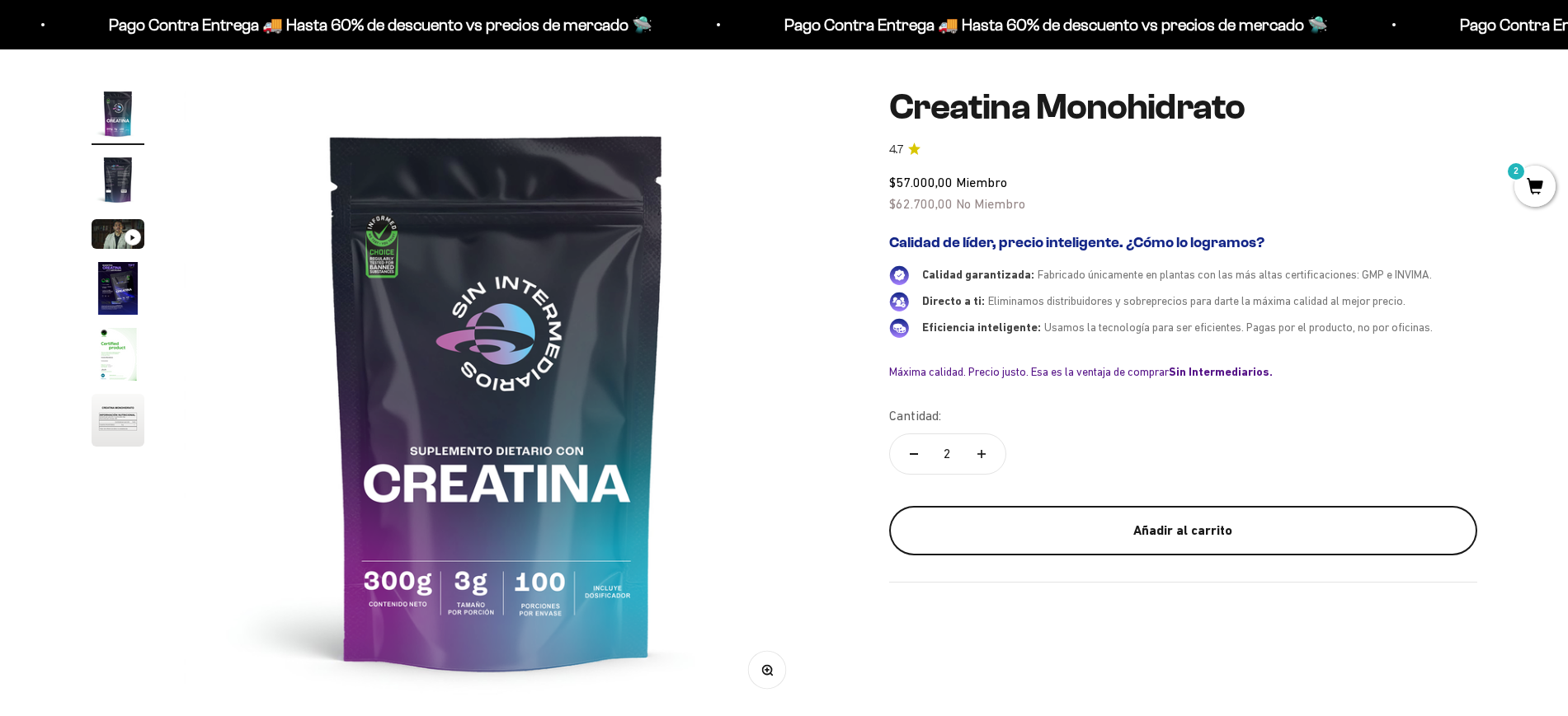
click at [1020, 526] on div "Añadir al carrito" at bounding box center [1183, 530] width 522 height 22
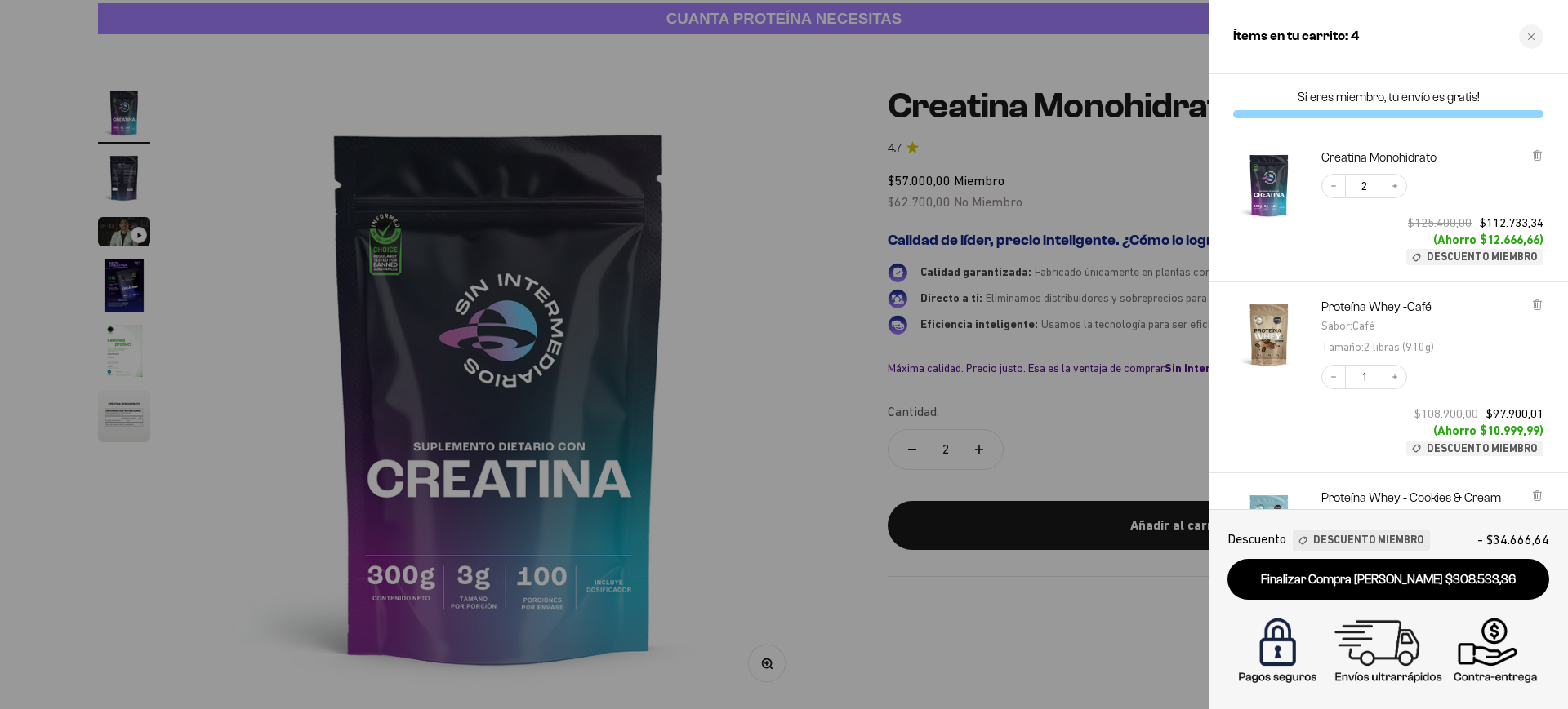
click at [1046, 363] on div at bounding box center [784, 354] width 1568 height 709
